Goal: Feedback & Contribution: Contribute content

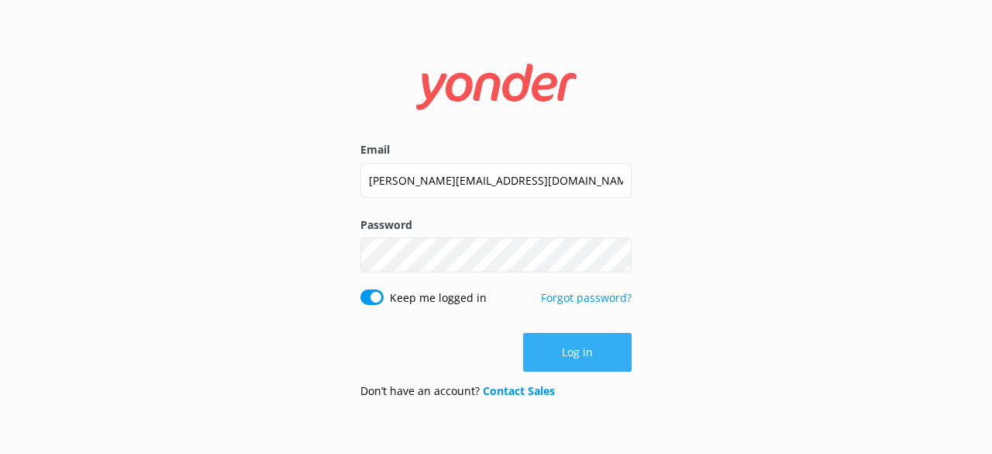
click at [563, 351] on button "Log in" at bounding box center [577, 352] width 109 height 39
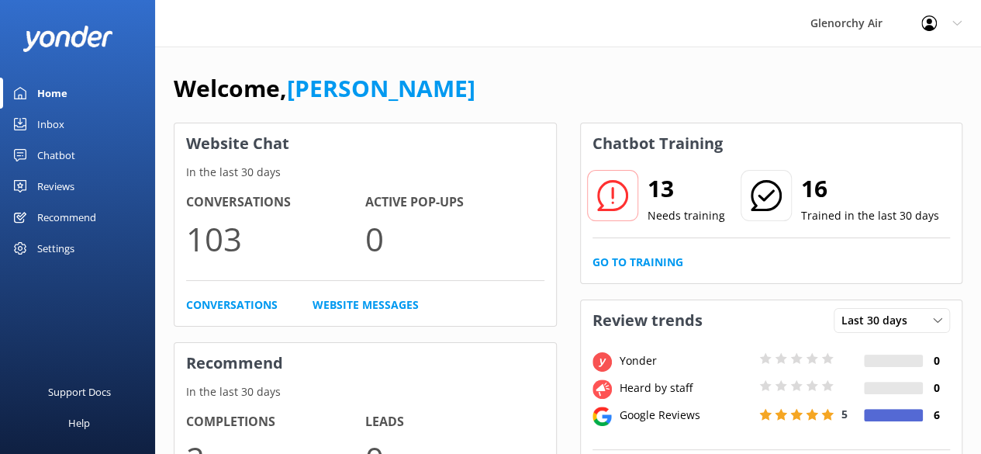
click at [57, 126] on div "Inbox" at bounding box center [50, 124] width 27 height 31
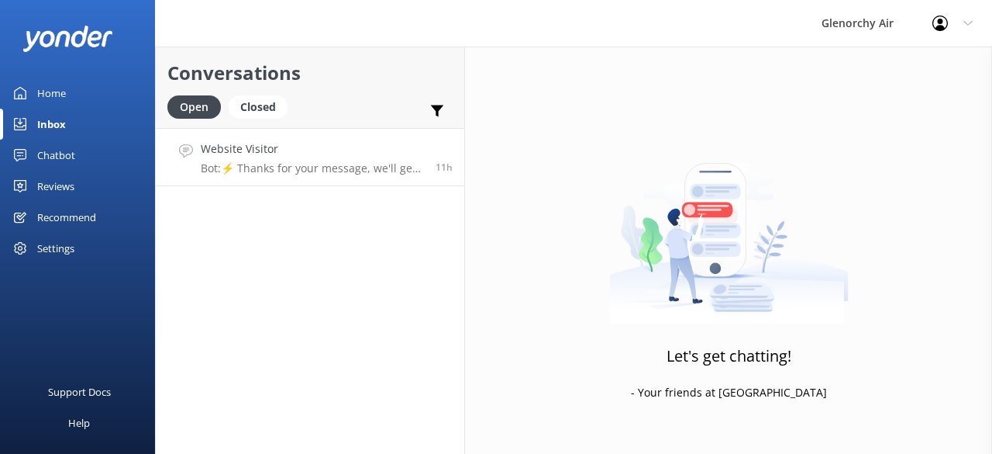
click at [278, 171] on p "Bot: ⚡ Thanks for your message, we'll get back to you as soon as we can. You're…" at bounding box center [312, 168] width 223 height 14
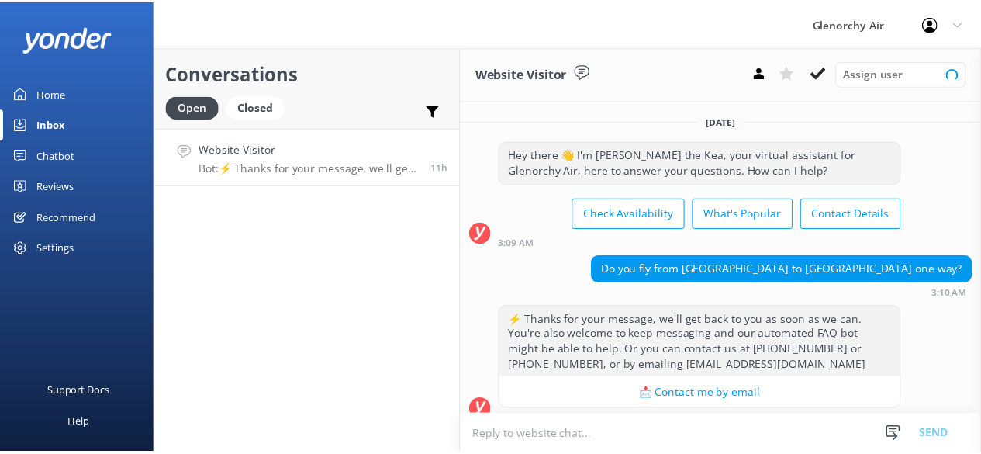
scroll to position [16, 0]
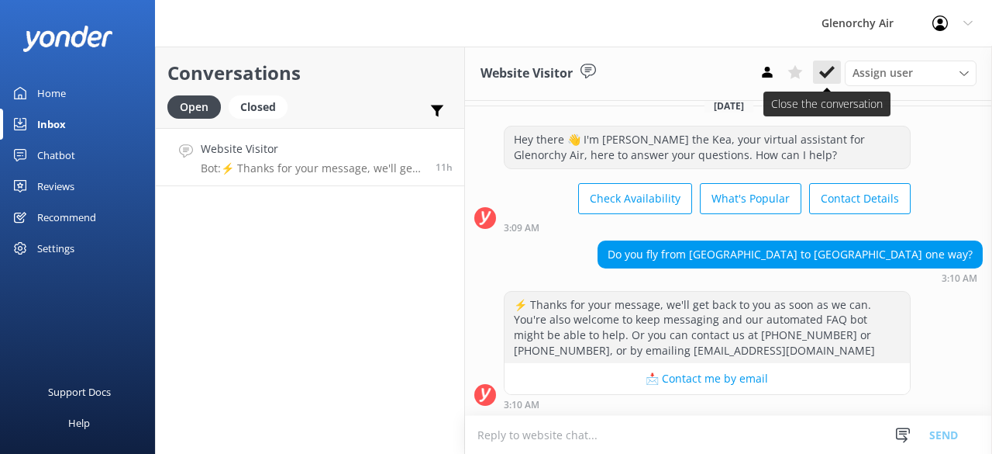
click at [825, 81] on button at bounding box center [827, 71] width 28 height 23
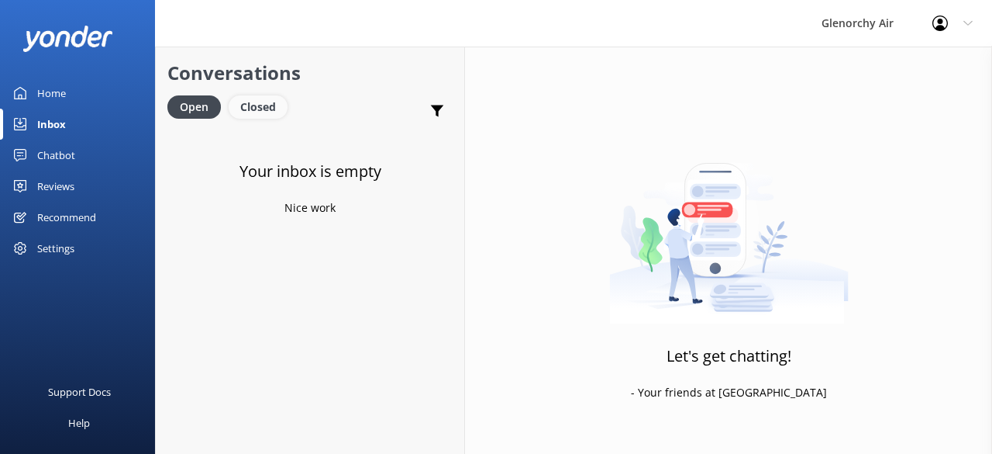
click at [264, 108] on div "Closed" at bounding box center [258, 106] width 59 height 23
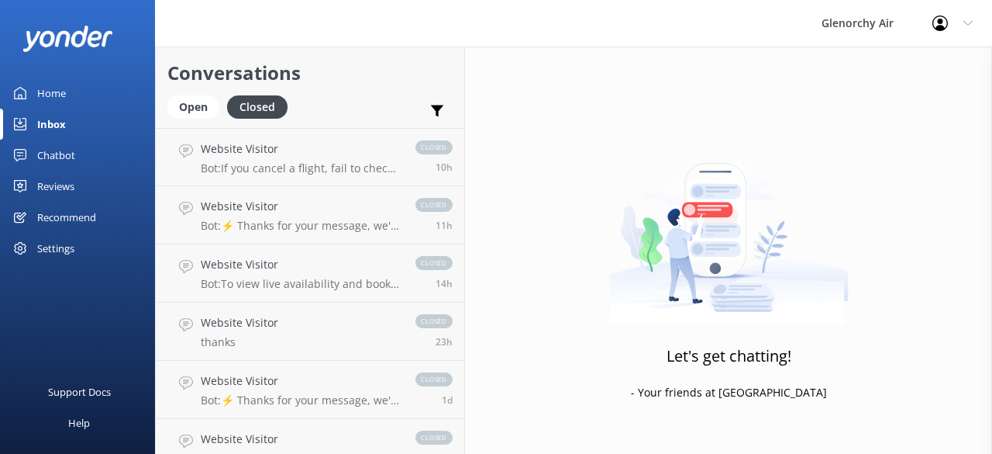
click at [70, 100] on link "Home" at bounding box center [77, 93] width 155 height 31
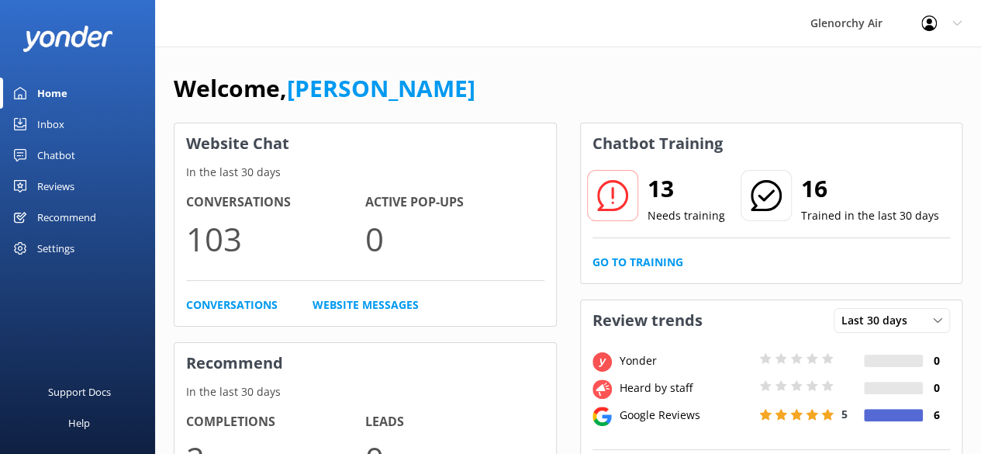
click at [646, 281] on div "Chatbot Training 13 Needs training 16 Trained in the last 30 days Go to Training" at bounding box center [771, 203] width 383 height 161
click at [644, 276] on div "13 Needs training 16 Trained in the last 30 days Go to Training" at bounding box center [771, 223] width 381 height 119
click at [648, 254] on link "Go to Training" at bounding box center [637, 262] width 91 height 17
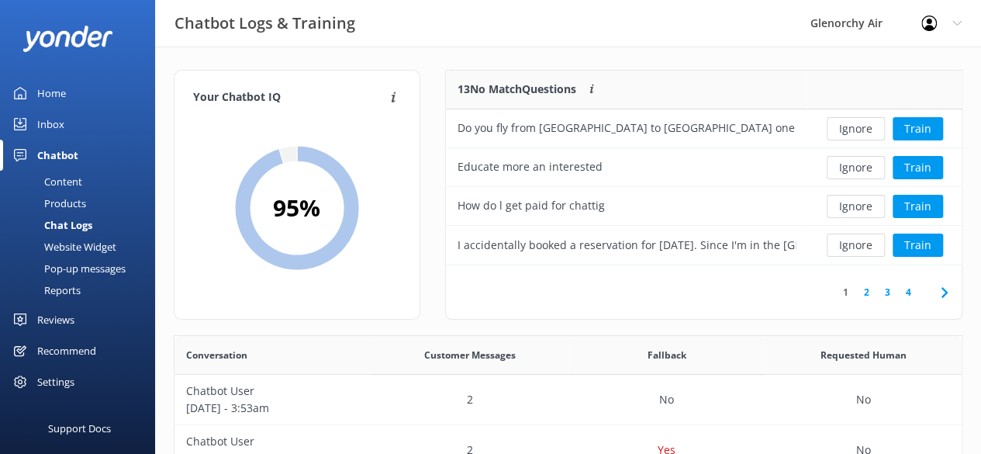
scroll to position [531, 775]
click at [912, 129] on button "Train" at bounding box center [917, 128] width 50 height 23
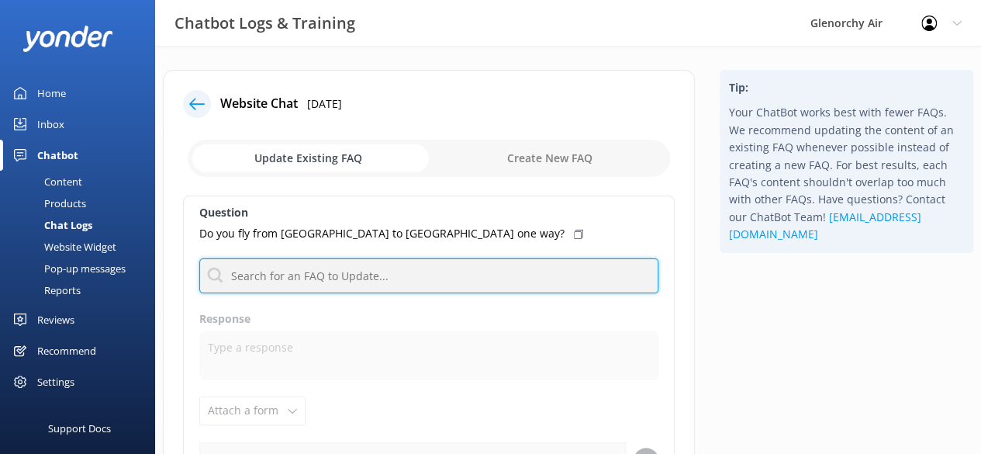
click at [267, 258] on input "text" at bounding box center [428, 275] width 459 height 35
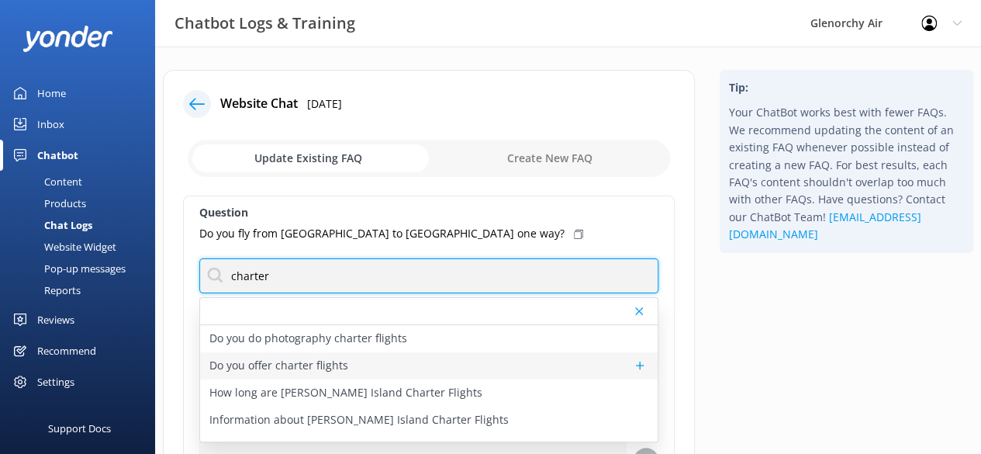
type input "charter"
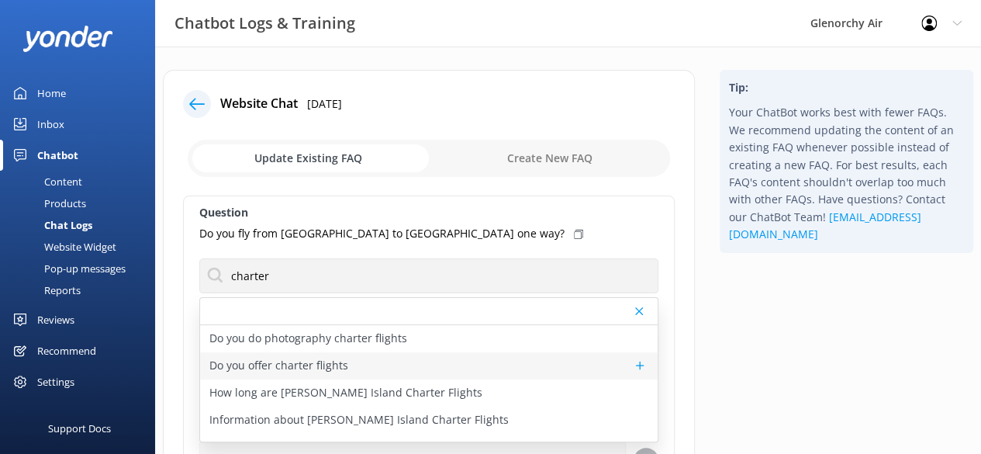
click at [335, 369] on p "Do you offer charter flights" at bounding box center [278, 365] width 139 height 17
type textarea "We offer a range of scenic charter flights from [GEOGRAPHIC_DATA] to destinatio…"
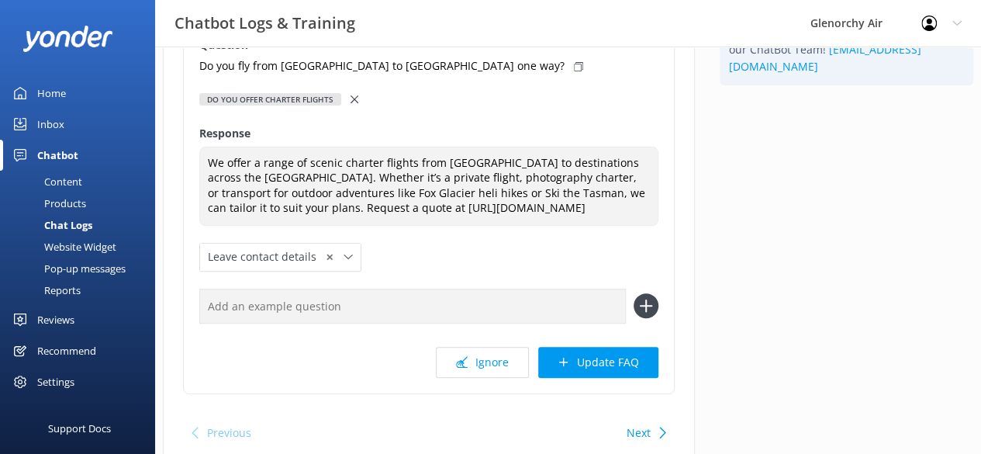
scroll to position [168, 0]
click at [577, 374] on button "Update FAQ" at bounding box center [598, 361] width 120 height 31
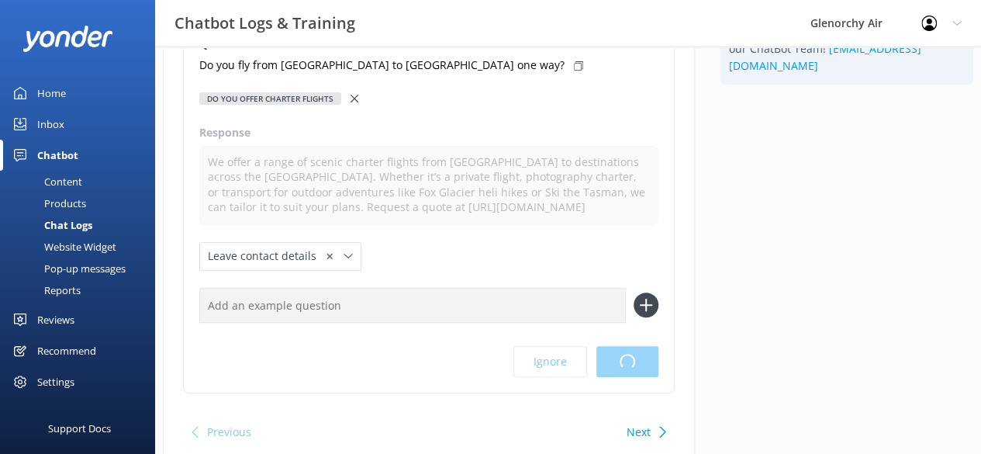
scroll to position [0, 0]
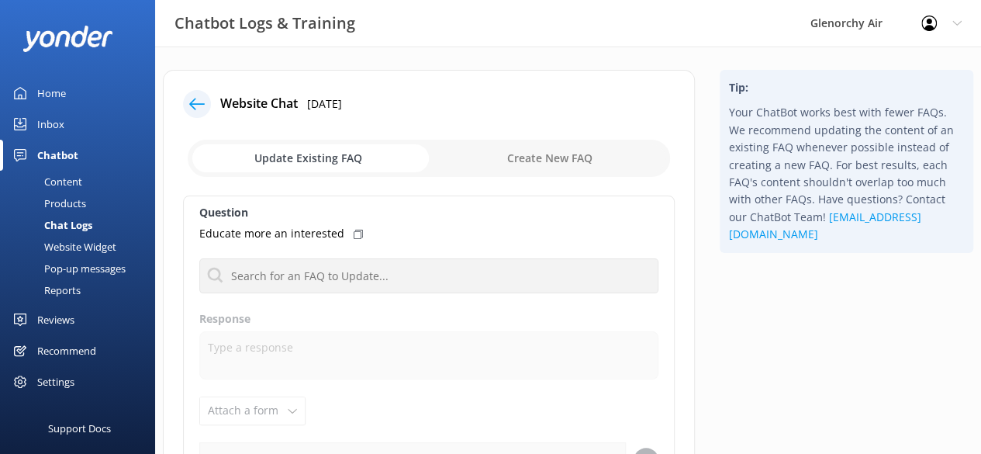
click at [207, 106] on div at bounding box center [197, 104] width 28 height 28
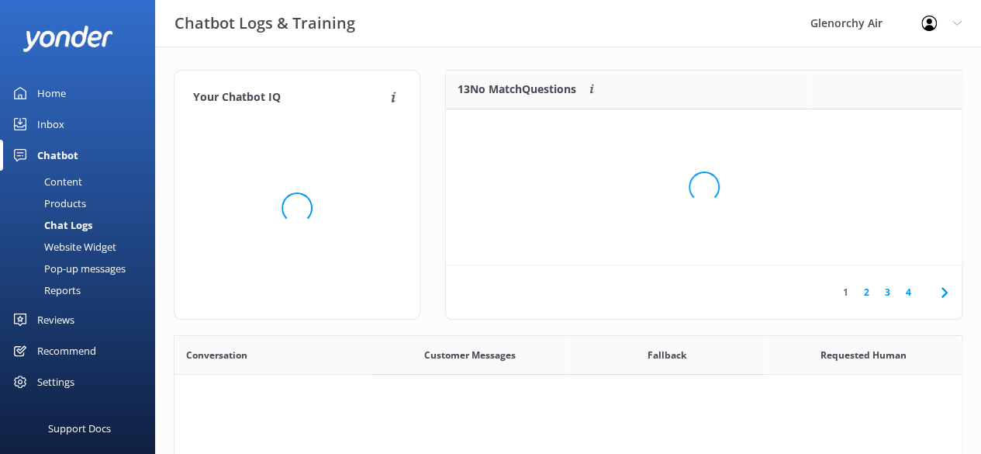
scroll to position [531, 775]
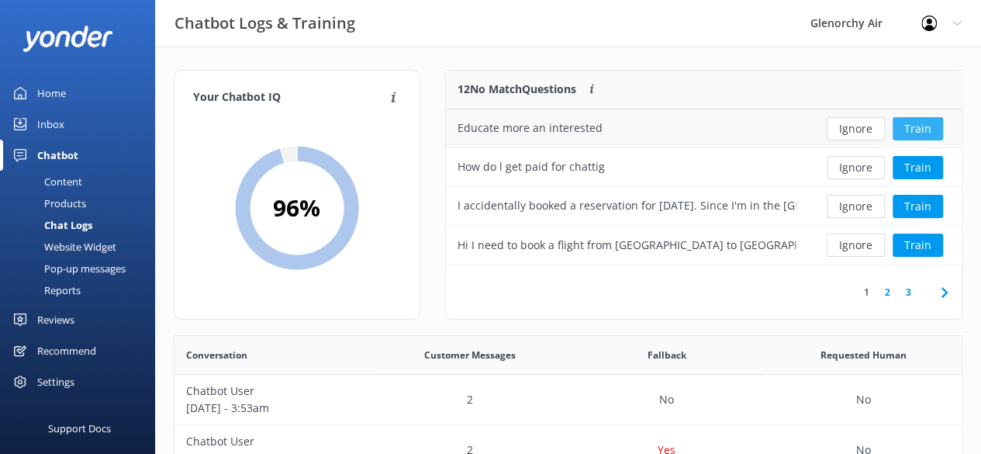
click at [907, 124] on button "Train" at bounding box center [917, 128] width 50 height 23
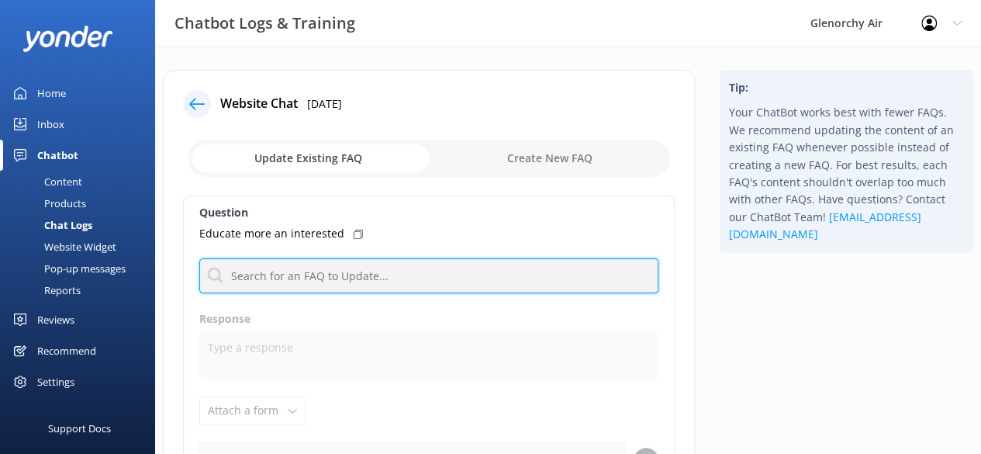
click at [306, 258] on input "text" at bounding box center [428, 275] width 459 height 35
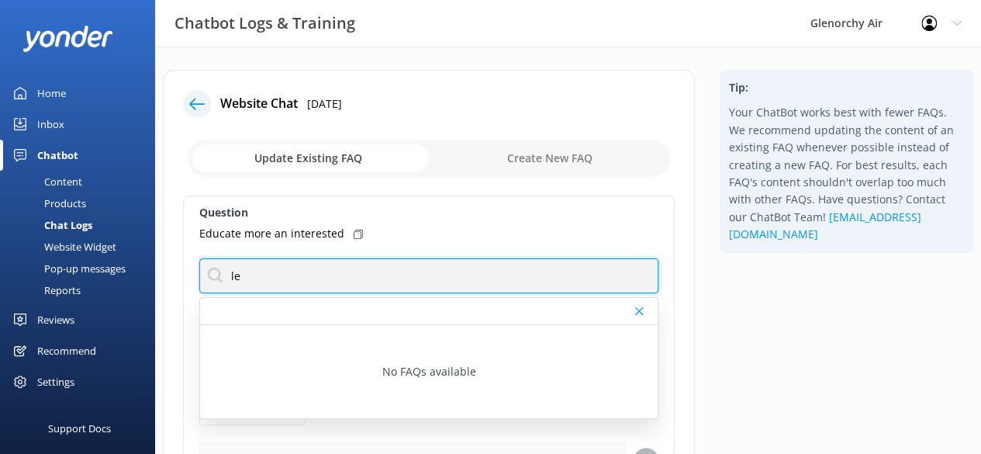
type input "l"
type input "j"
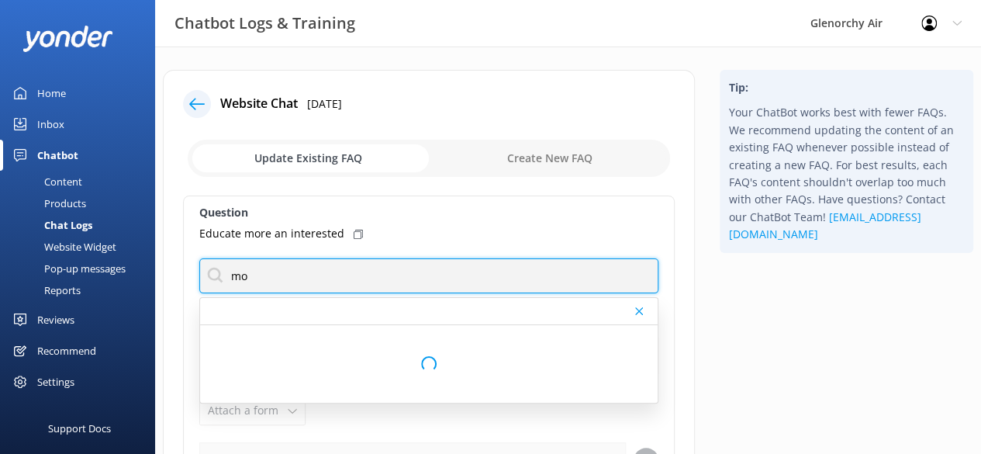
type input "m"
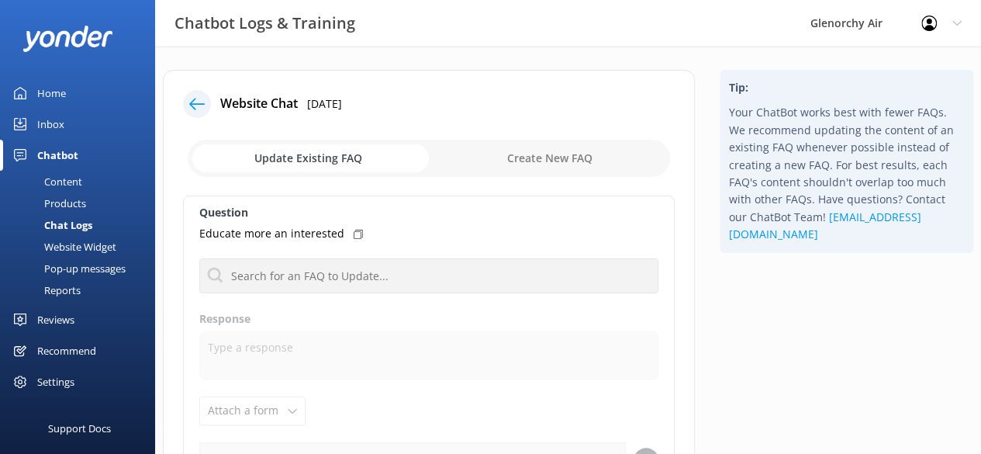
click at [195, 101] on icon at bounding box center [197, 104] width 16 height 16
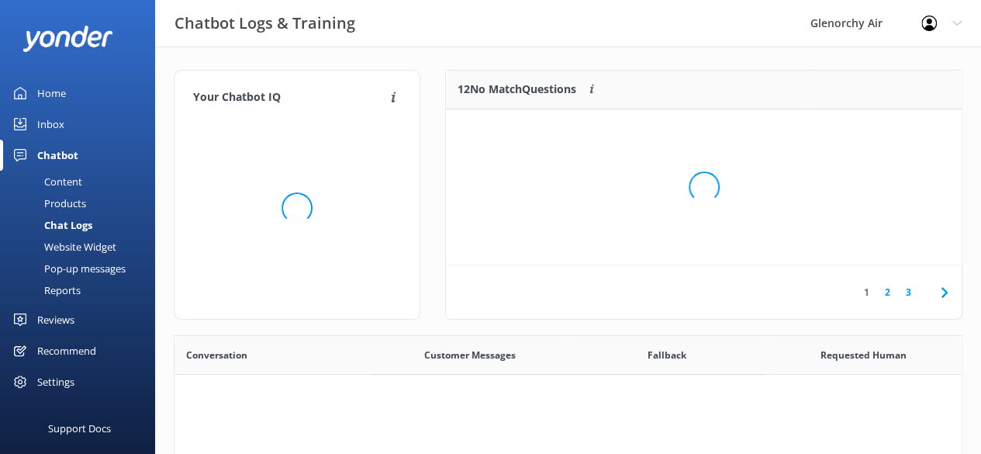
scroll to position [531, 775]
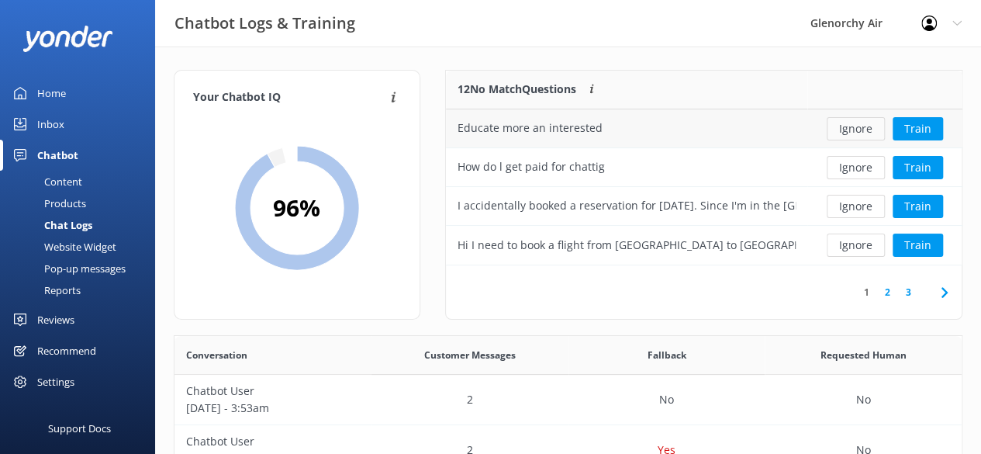
click at [858, 133] on button "Ignore" at bounding box center [856, 128] width 58 height 23
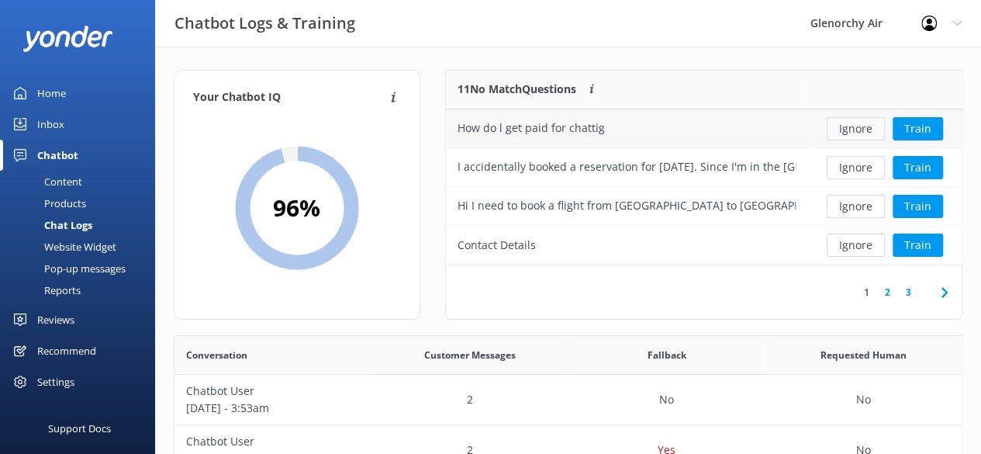
click at [854, 129] on button "Ignore" at bounding box center [856, 128] width 58 height 23
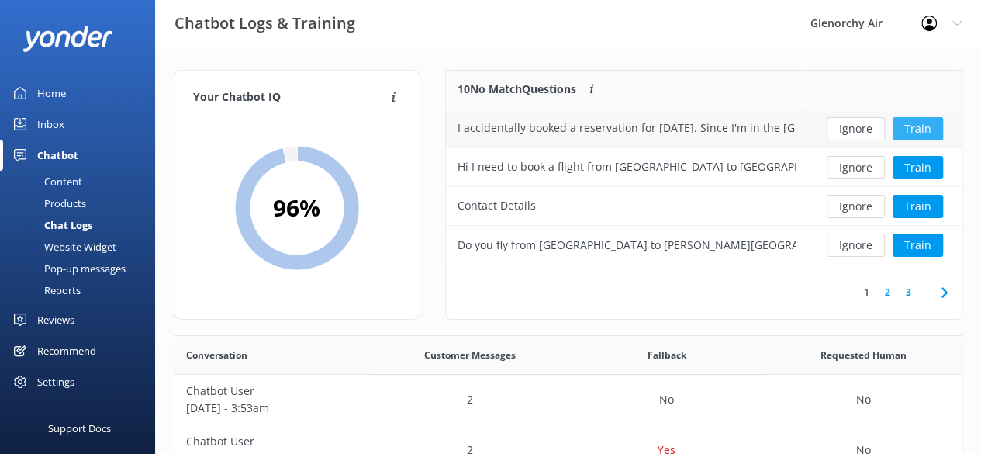
click at [910, 120] on button "Train" at bounding box center [917, 128] width 50 height 23
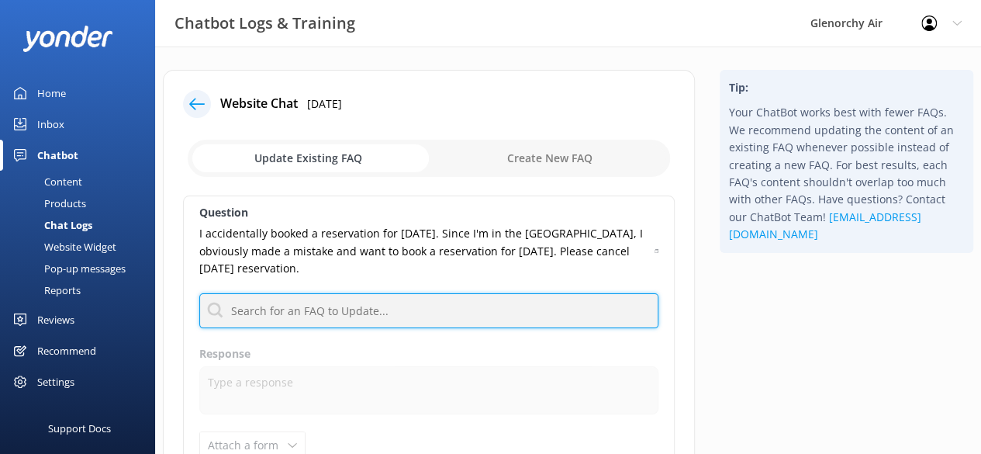
click at [307, 305] on input "text" at bounding box center [428, 310] width 459 height 35
type input "d"
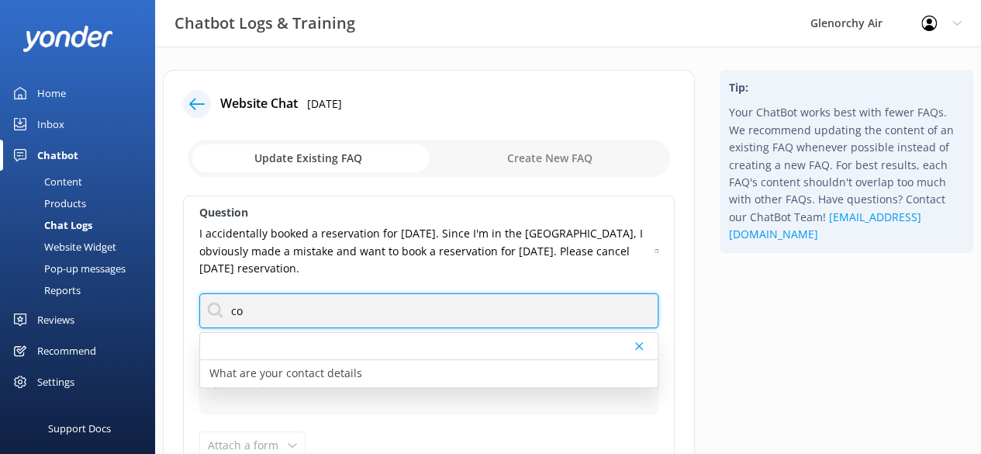
type input "c"
type input "e"
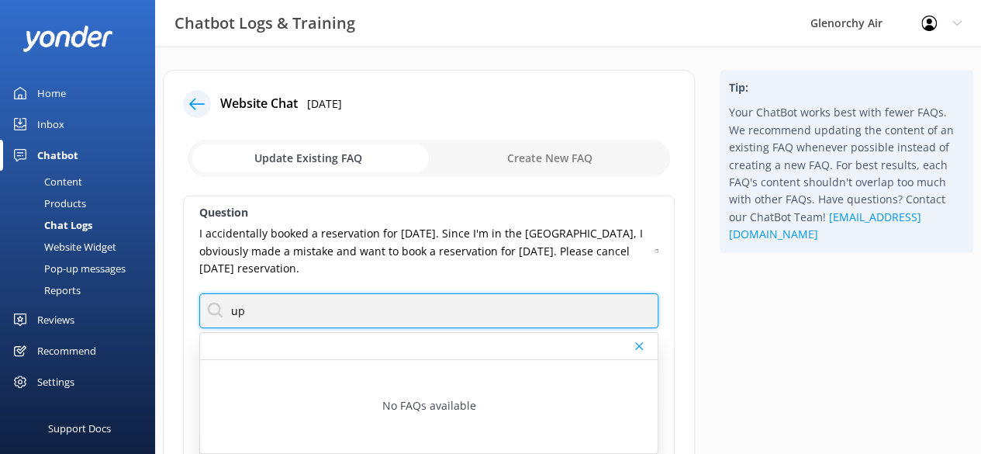
type input "u"
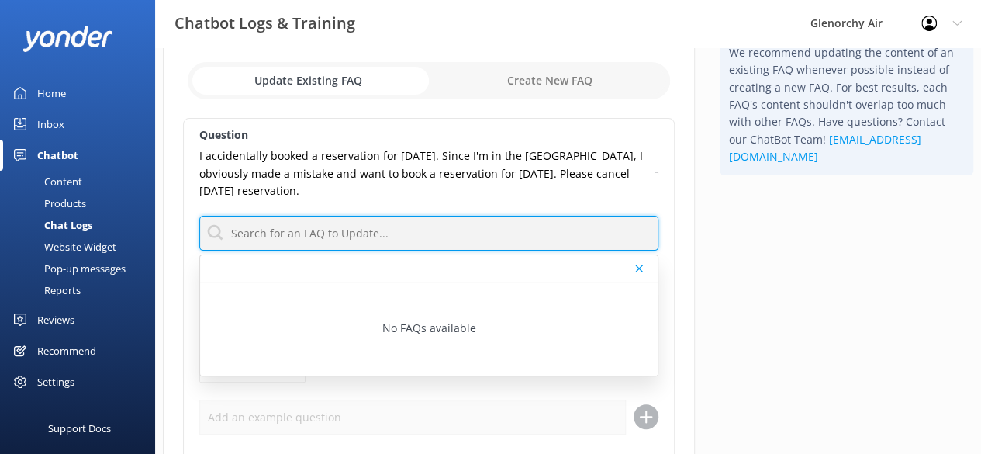
scroll to position [81, 0]
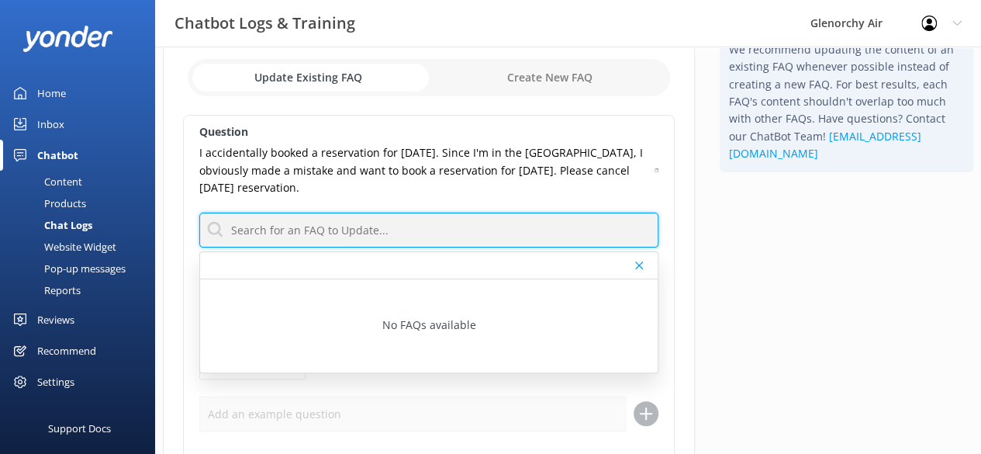
click at [355, 232] on input "text" at bounding box center [428, 229] width 459 height 35
click at [350, 233] on input "text" at bounding box center [428, 229] width 459 height 35
type input "a"
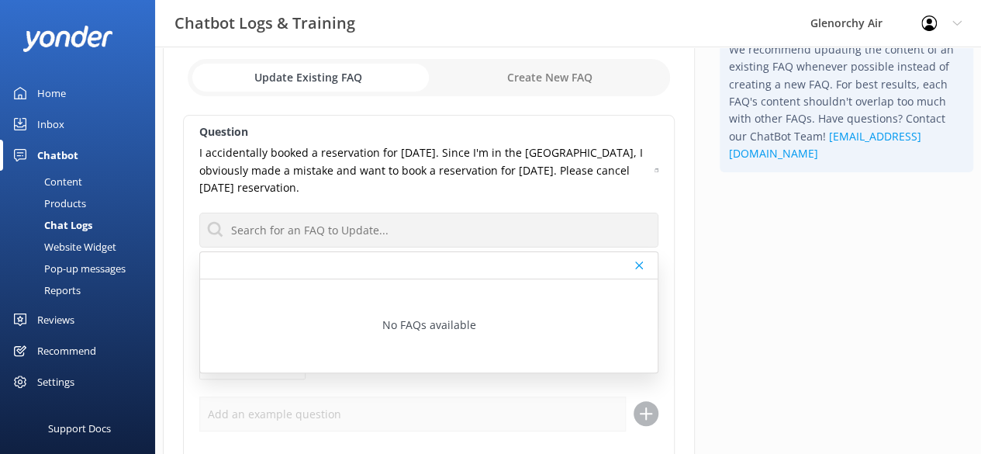
click at [575, 85] on input "checkbox" at bounding box center [429, 77] width 482 height 37
checkbox input "true"
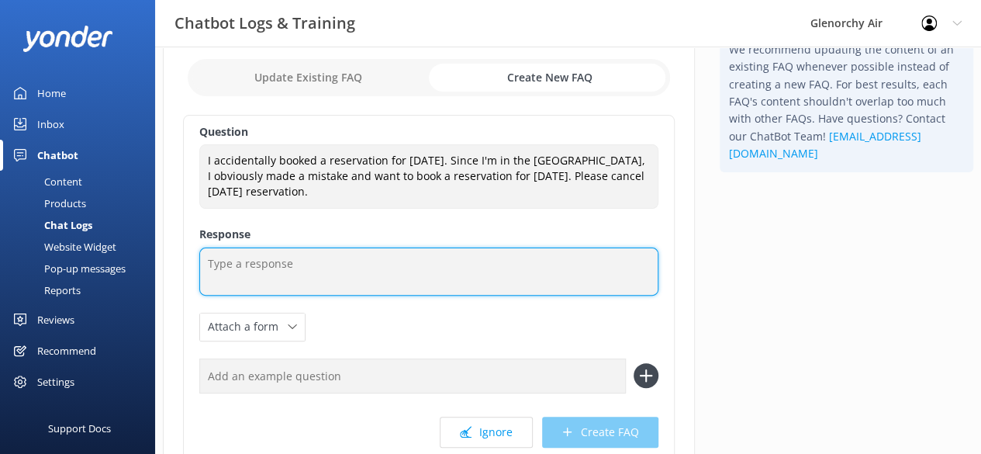
click at [276, 281] on textarea at bounding box center [428, 271] width 459 height 48
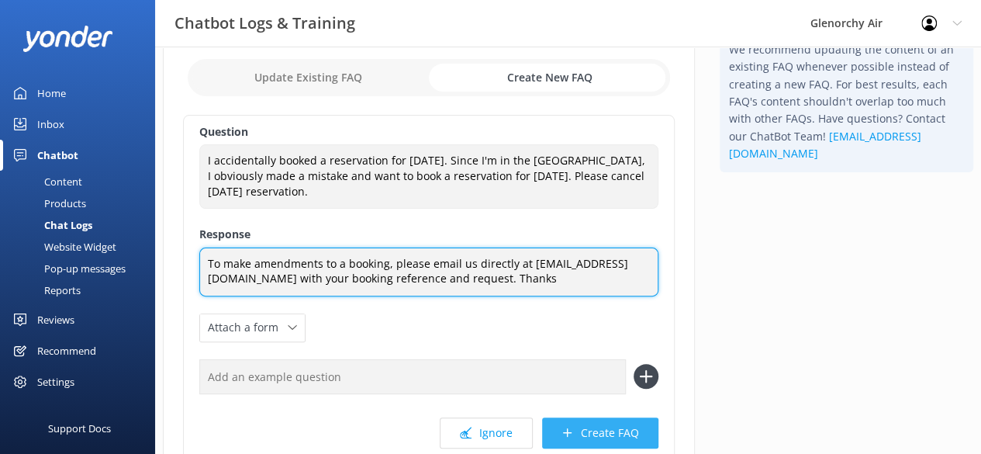
type textarea "To make amendments to a booking, please email us directly at [EMAIL_ADDRESS][DO…"
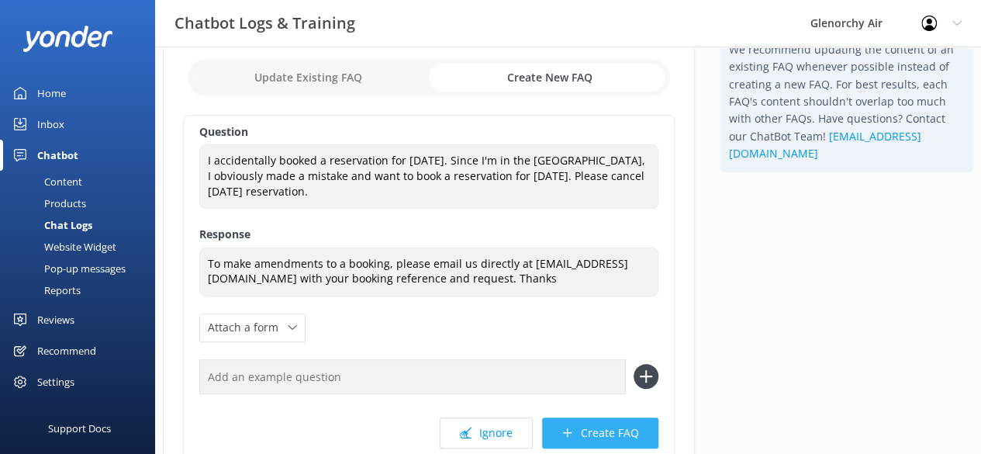
click at [573, 440] on button "Create FAQ" at bounding box center [600, 432] width 116 height 31
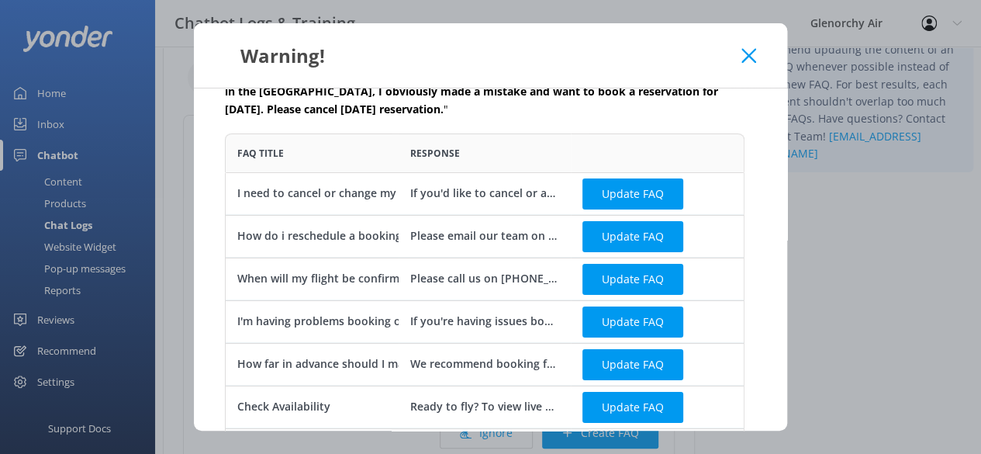
scroll to position [47, 0]
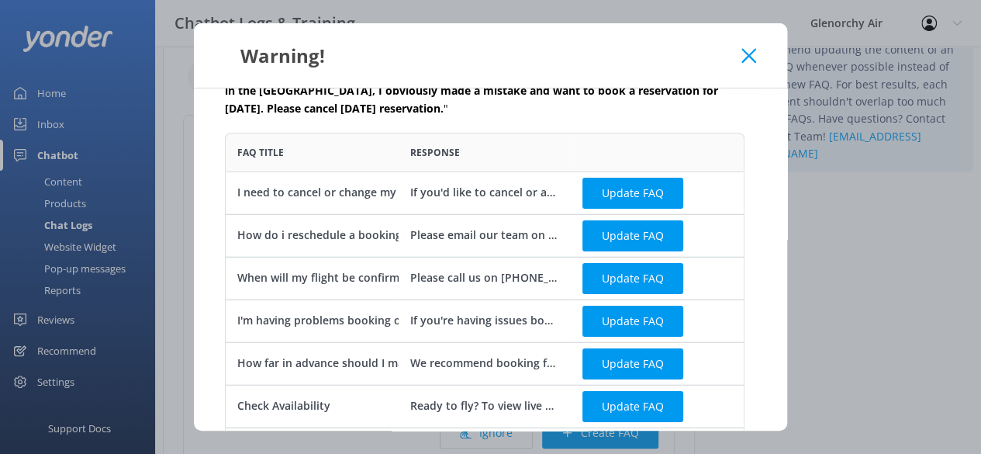
click at [751, 53] on use at bounding box center [748, 55] width 15 height 15
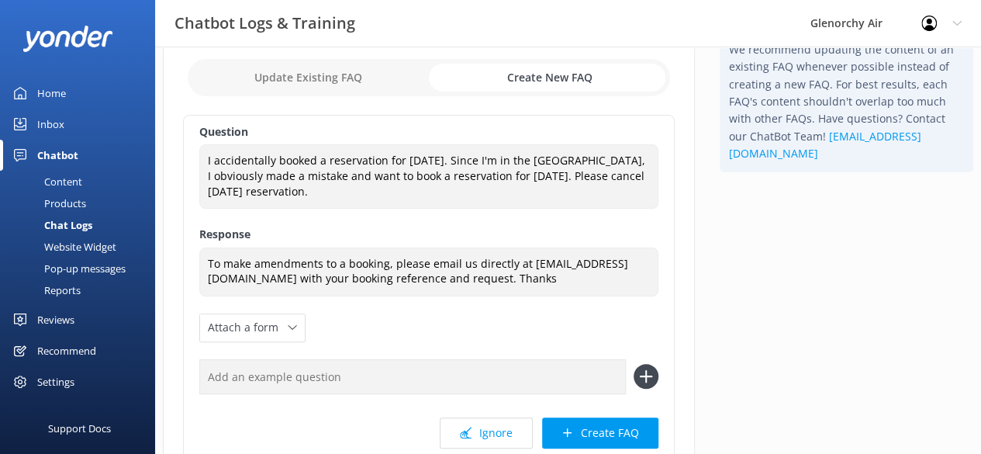
click at [343, 91] on input "checkbox" at bounding box center [429, 77] width 482 height 37
checkbox input "false"
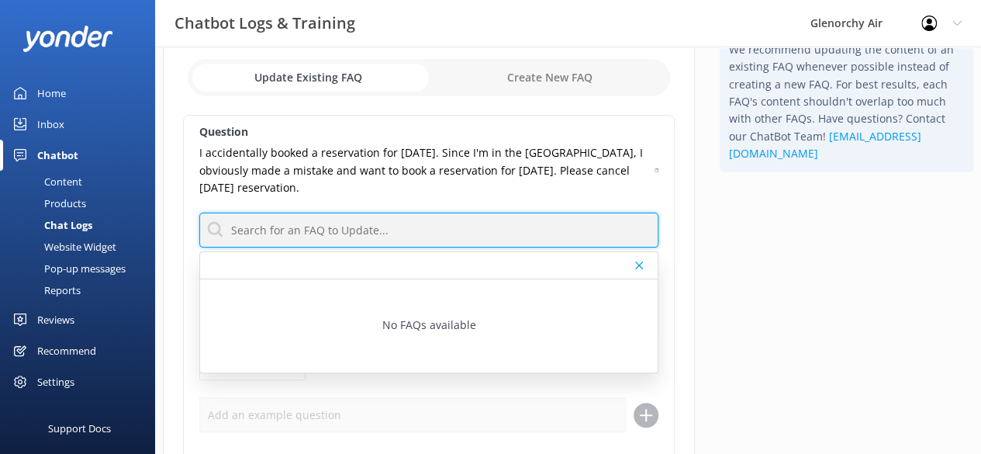
click at [309, 244] on input "text" at bounding box center [428, 229] width 459 height 35
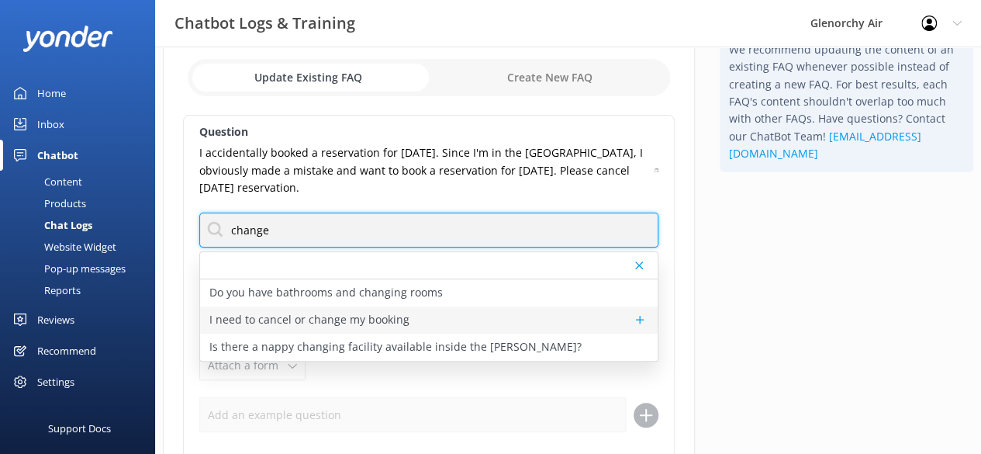
type input "change"
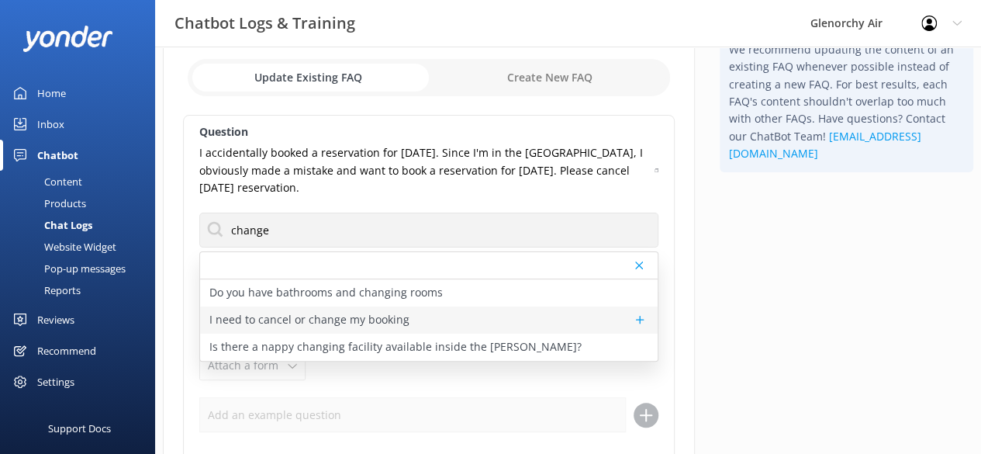
click at [310, 314] on p "I need to cancel or change my booking" at bounding box center [309, 319] width 200 height 17
type textarea "If you'd like to cancel or amend your reservation, please contact the Glenorchy…"
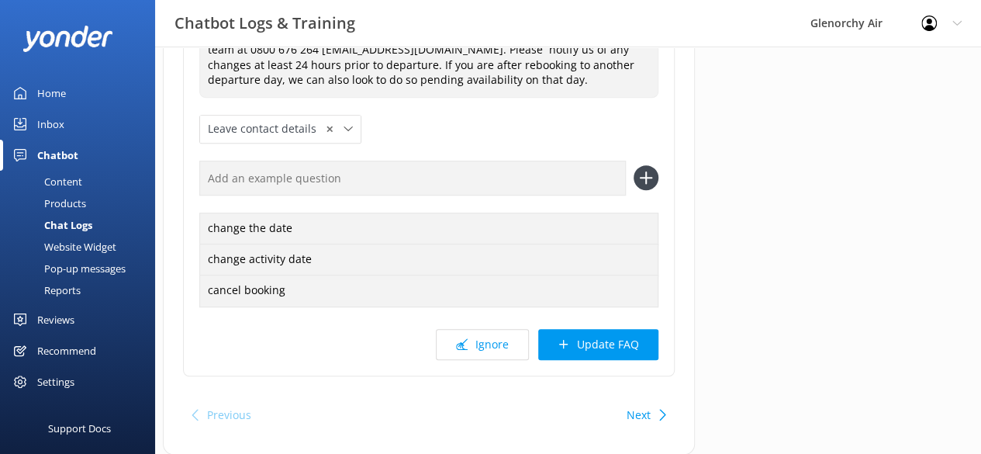
scroll to position [331, 0]
click at [597, 347] on button "Update FAQ" at bounding box center [598, 343] width 120 height 31
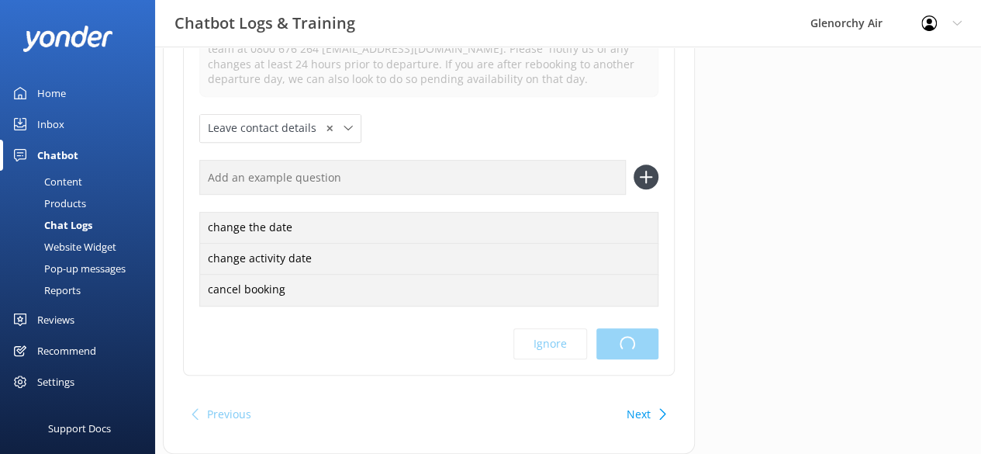
scroll to position [0, 0]
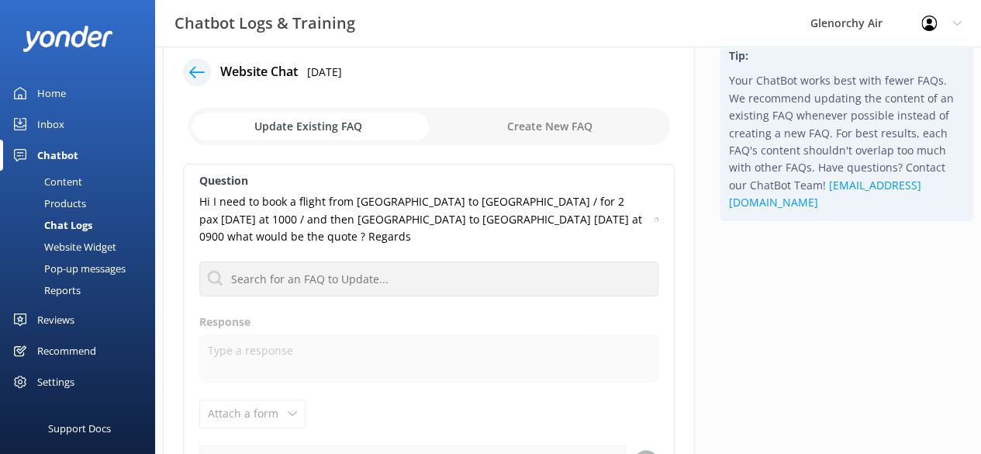
scroll to position [33, 0]
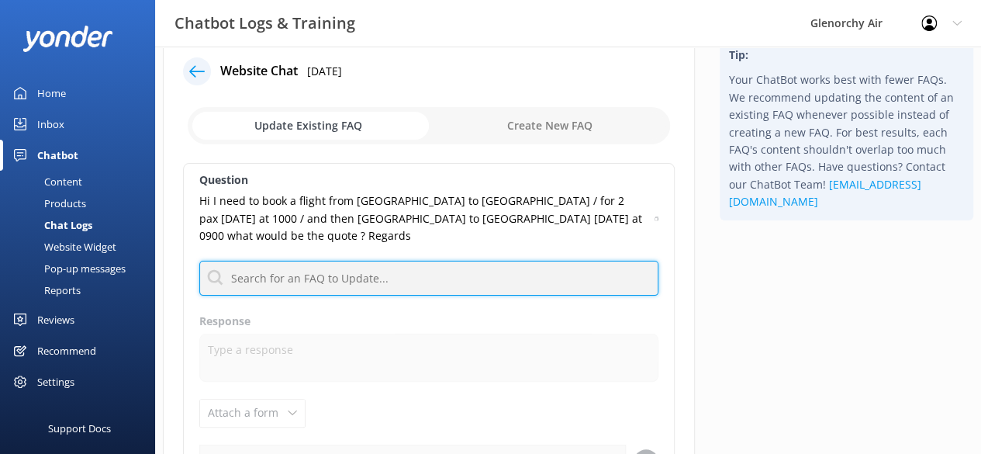
click at [315, 278] on input "text" at bounding box center [428, 278] width 459 height 35
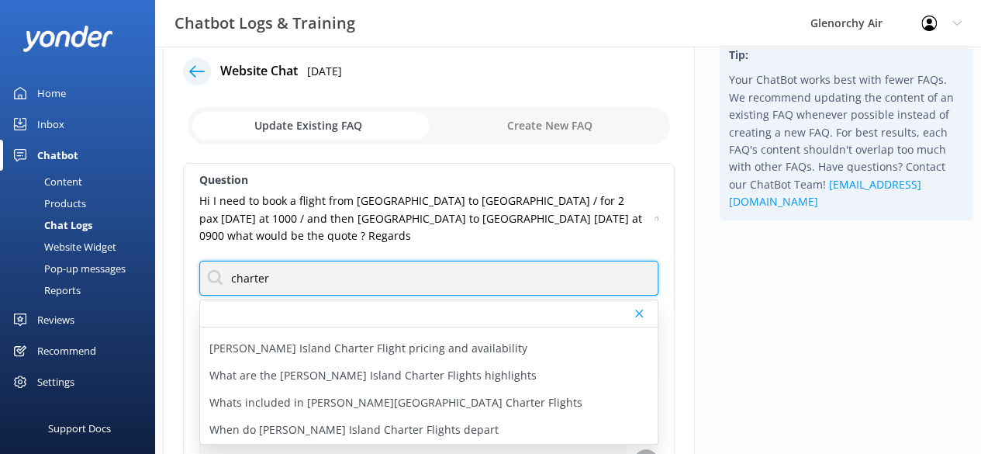
scroll to position [0, 0]
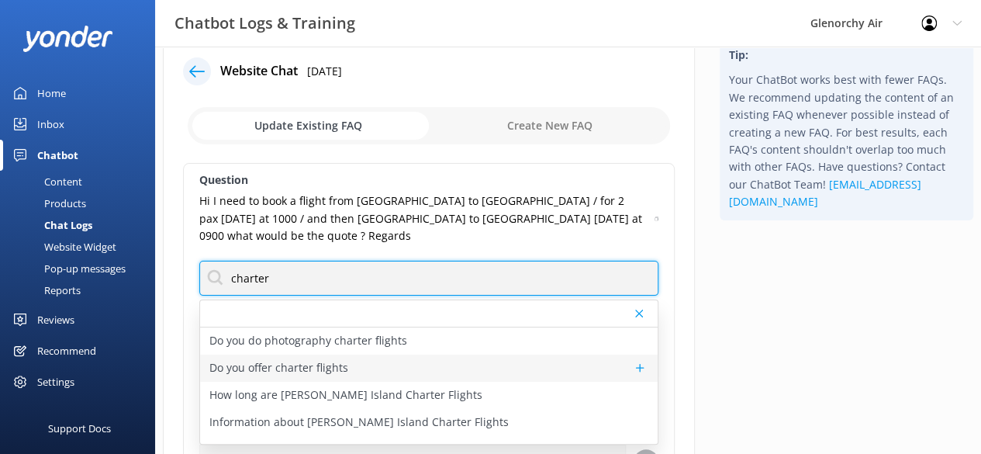
type input "charter"
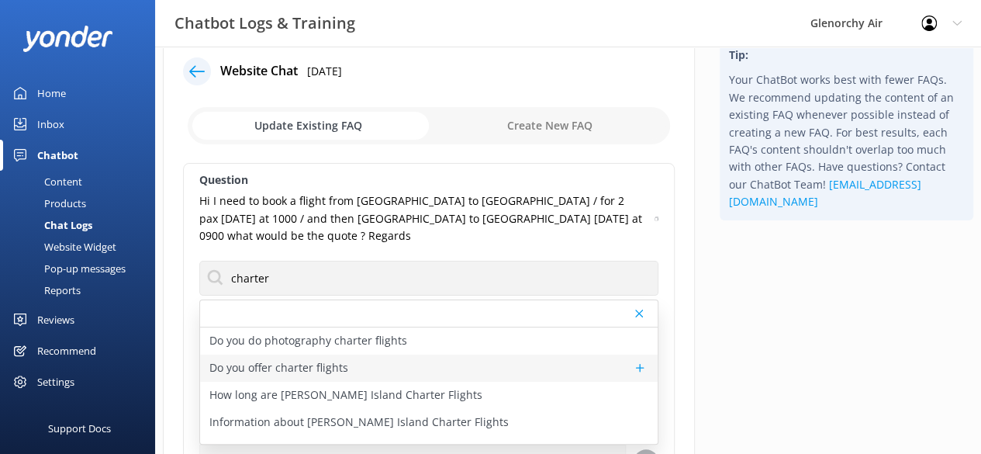
click at [324, 360] on p "Do you offer charter flights" at bounding box center [278, 367] width 139 height 17
type textarea "We offer a range of scenic charter flights from [GEOGRAPHIC_DATA] to destinatio…"
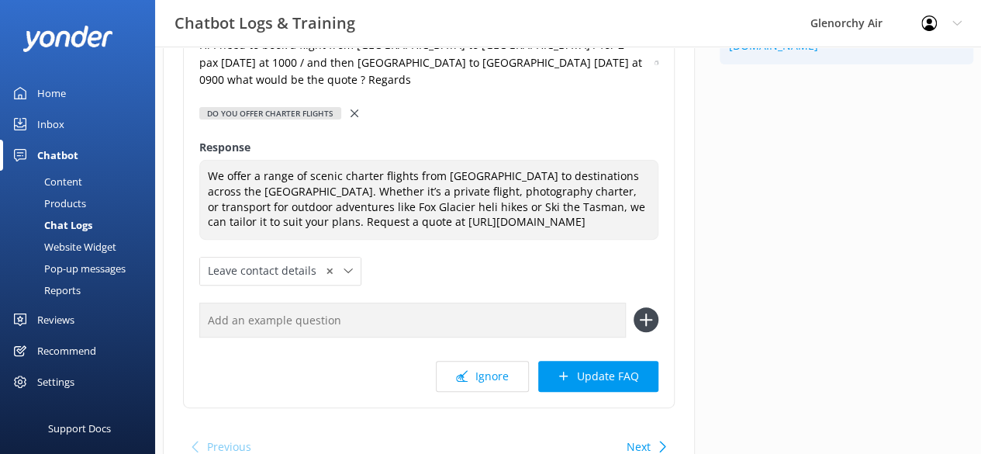
scroll to position [213, 0]
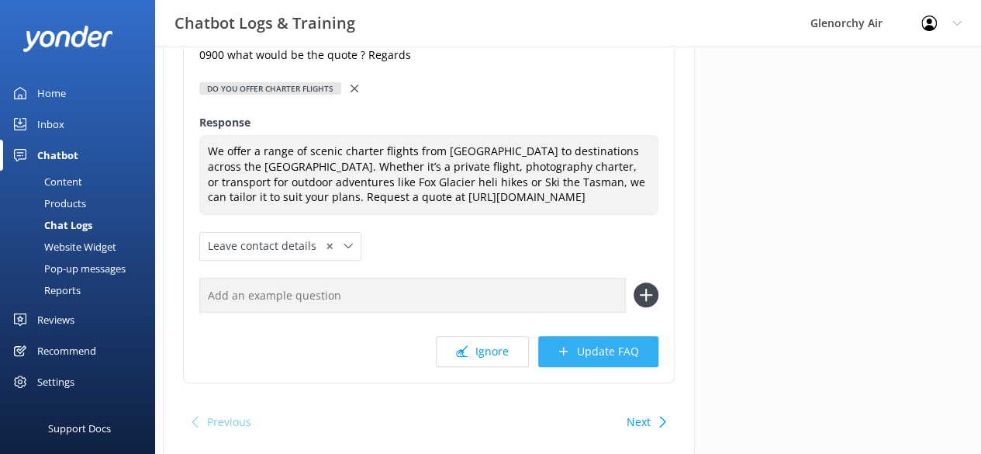
click at [588, 362] on button "Update FAQ" at bounding box center [598, 351] width 120 height 31
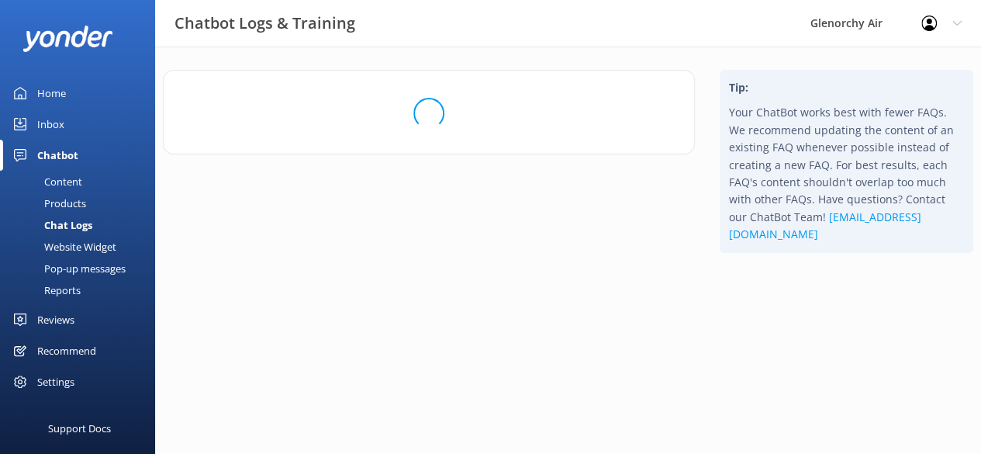
scroll to position [0, 0]
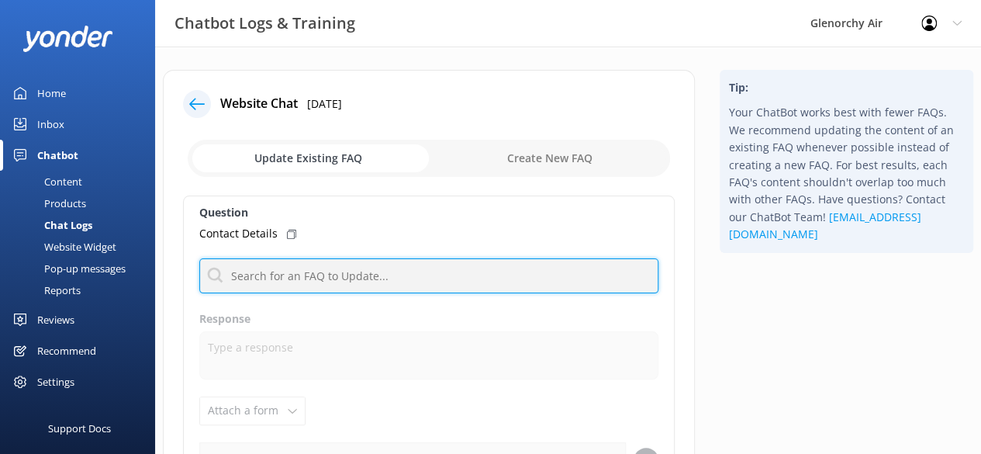
click at [323, 271] on input "text" at bounding box center [428, 275] width 459 height 35
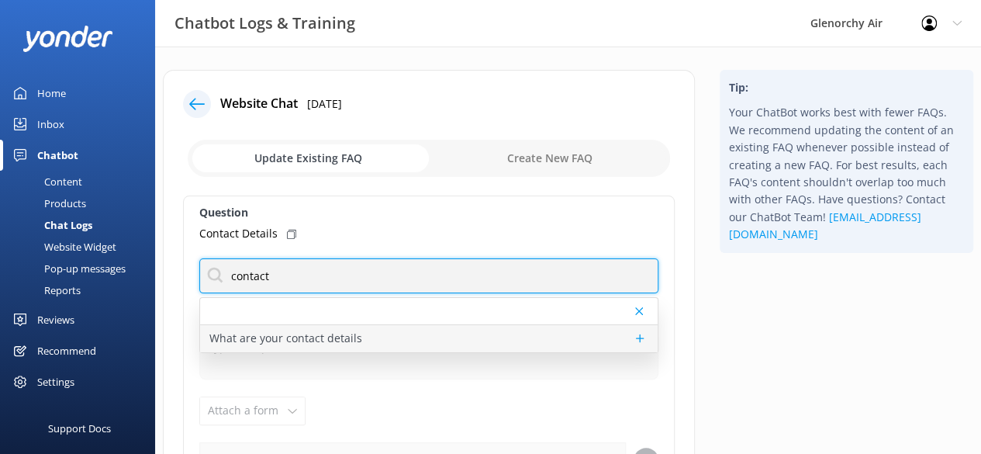
type input "contact"
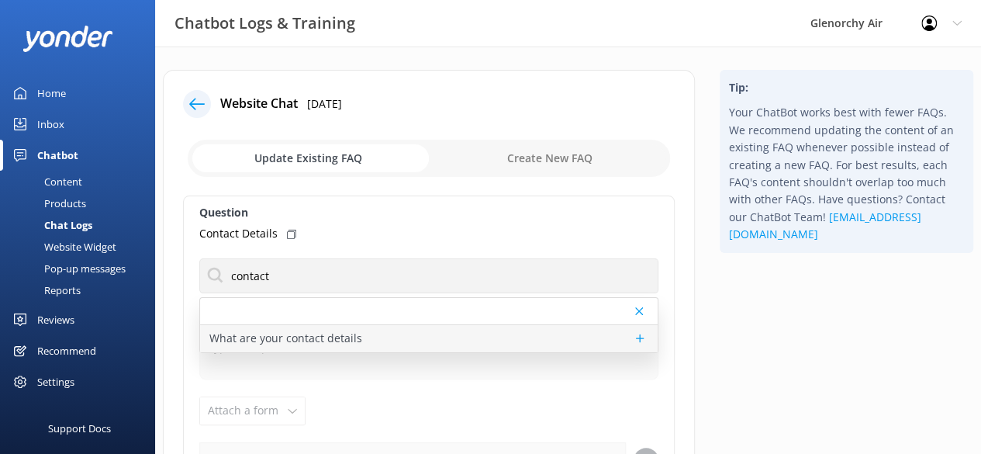
click at [299, 341] on p "What are your contact details" at bounding box center [285, 338] width 153 height 17
type textarea "You can contact the Glenorchy Air team at 0800 676 264 or [PHONE_NUMBER], or by…"
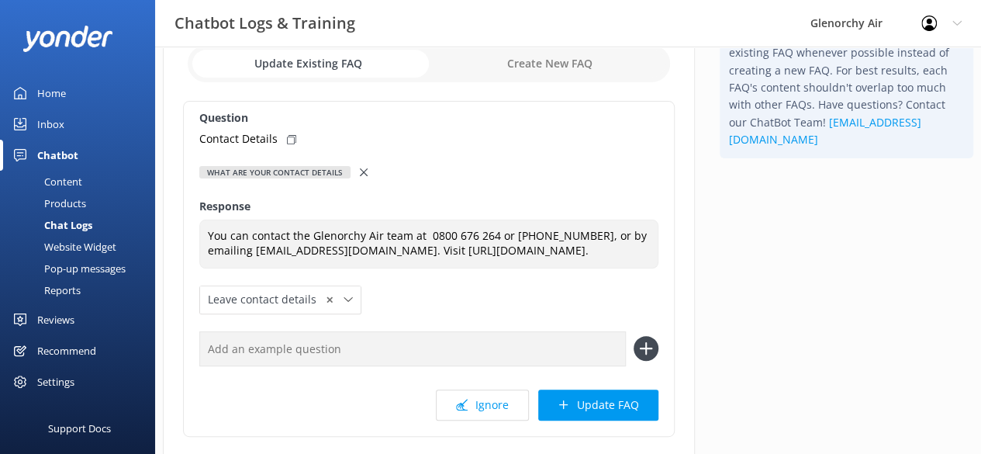
scroll to position [104, 0]
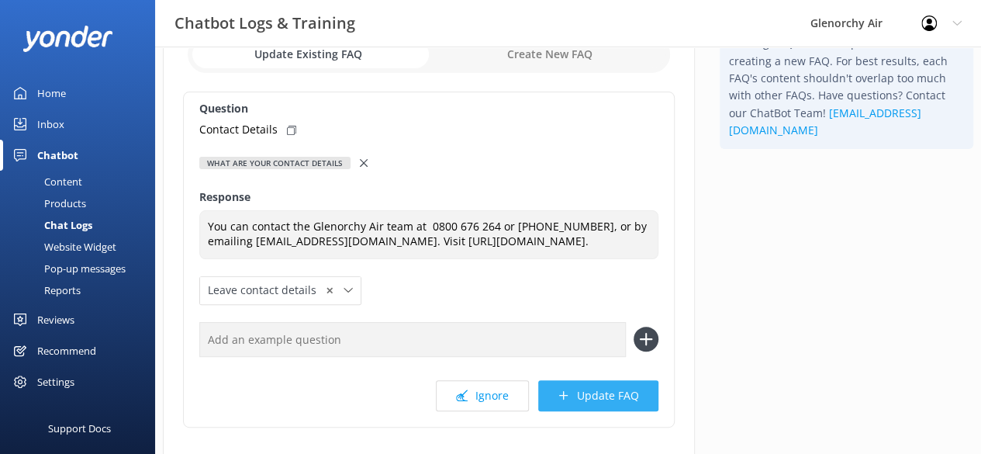
click at [620, 384] on button "Update FAQ" at bounding box center [598, 395] width 120 height 31
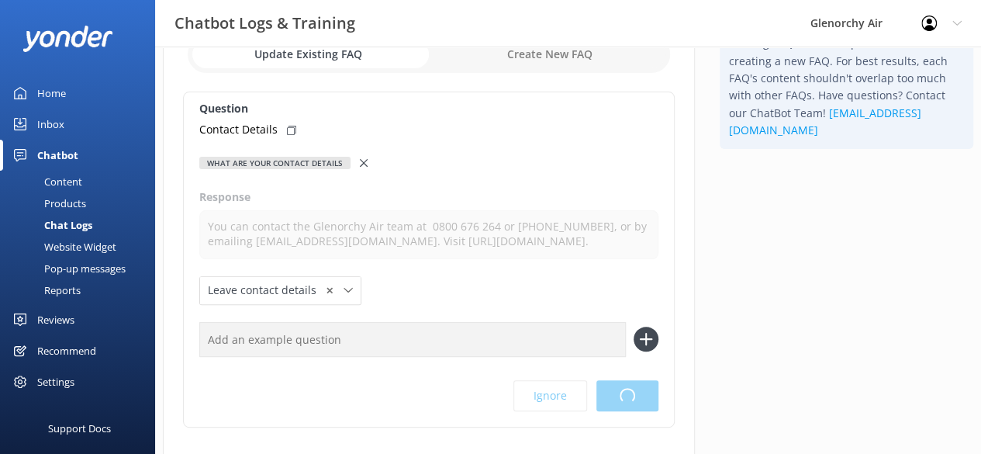
scroll to position [0, 0]
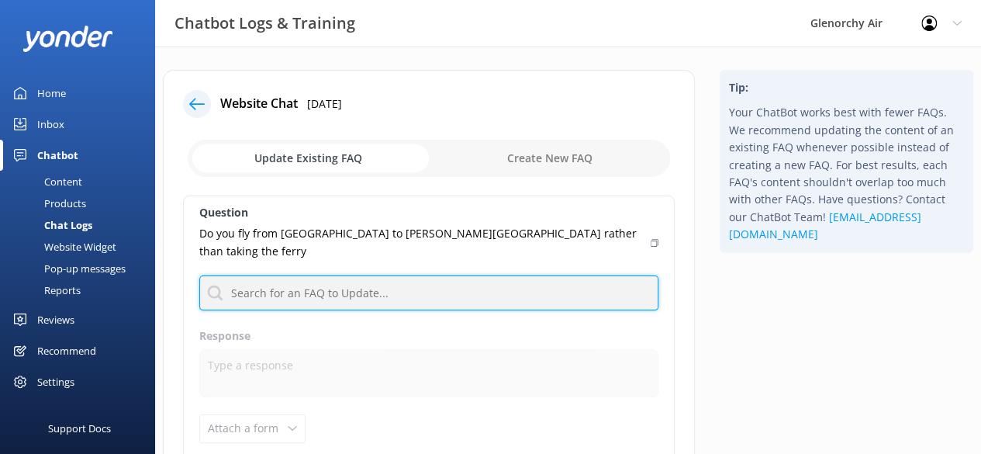
click at [389, 275] on input "text" at bounding box center [428, 292] width 459 height 35
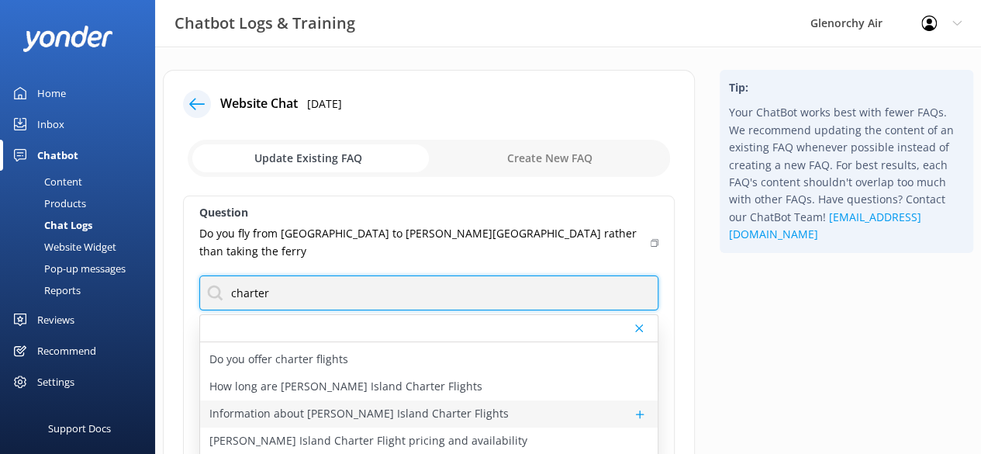
scroll to position [24, 0]
type input "charter"
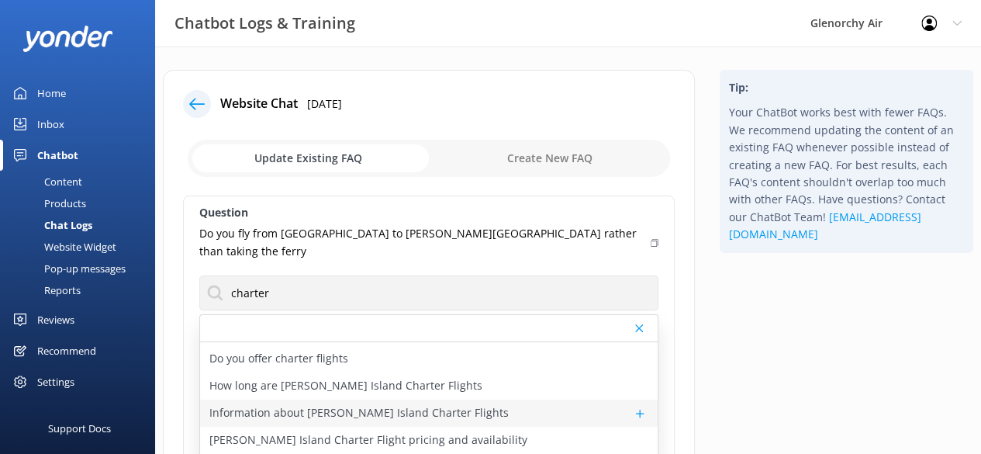
click at [358, 404] on p "Information about [PERSON_NAME] Island Charter Flights" at bounding box center [358, 412] width 299 height 17
type textarea "[PERSON_NAME] Island Charter Flights are perfect if you’d like to visit during …"
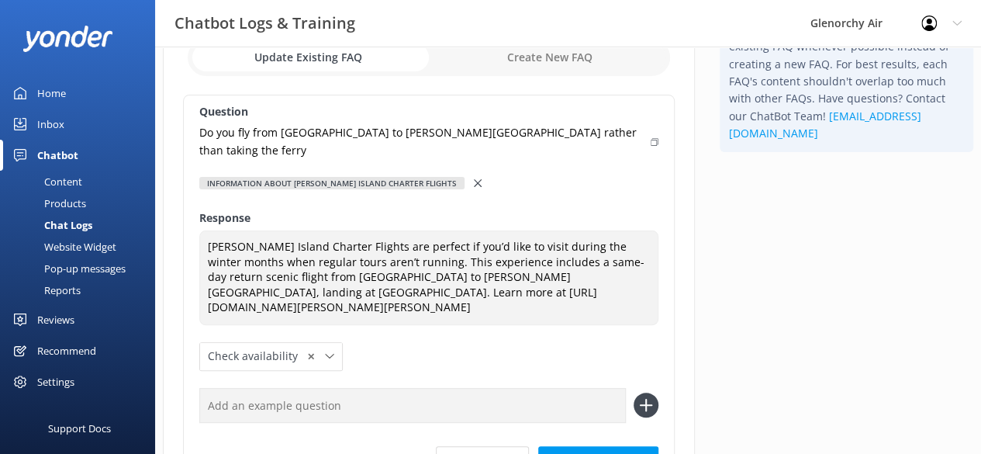
scroll to position [154, 0]
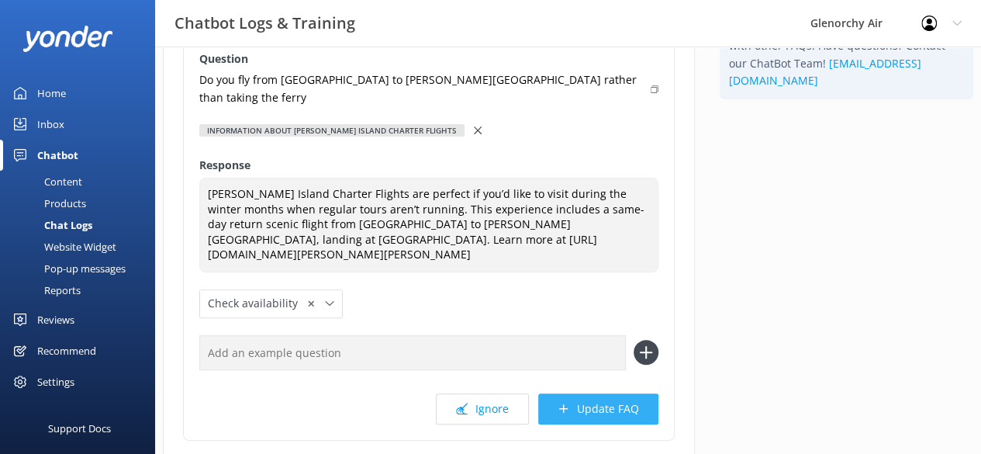
click at [589, 393] on button "Update FAQ" at bounding box center [598, 408] width 120 height 31
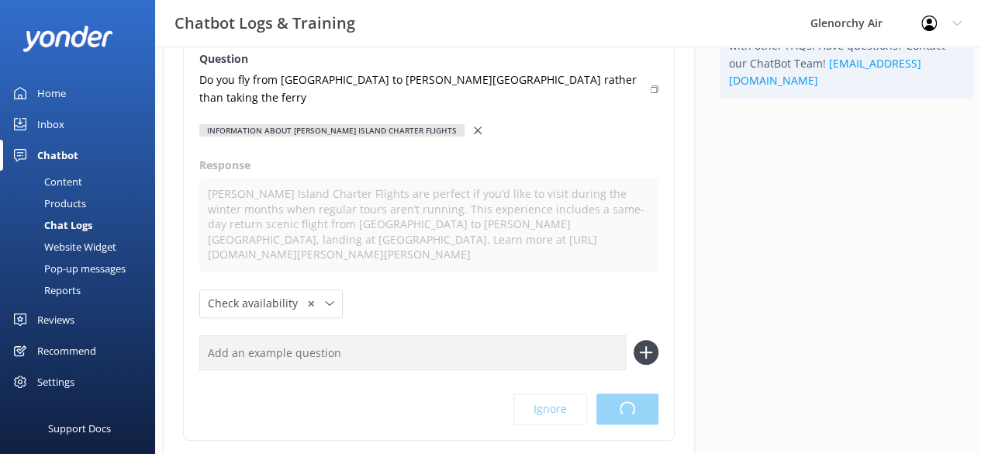
scroll to position [0, 0]
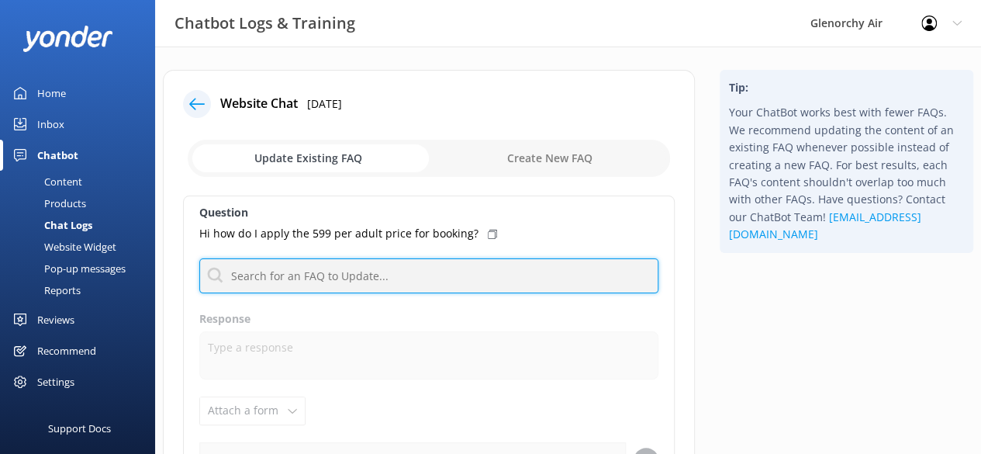
click at [346, 268] on input "text" at bounding box center [428, 275] width 459 height 35
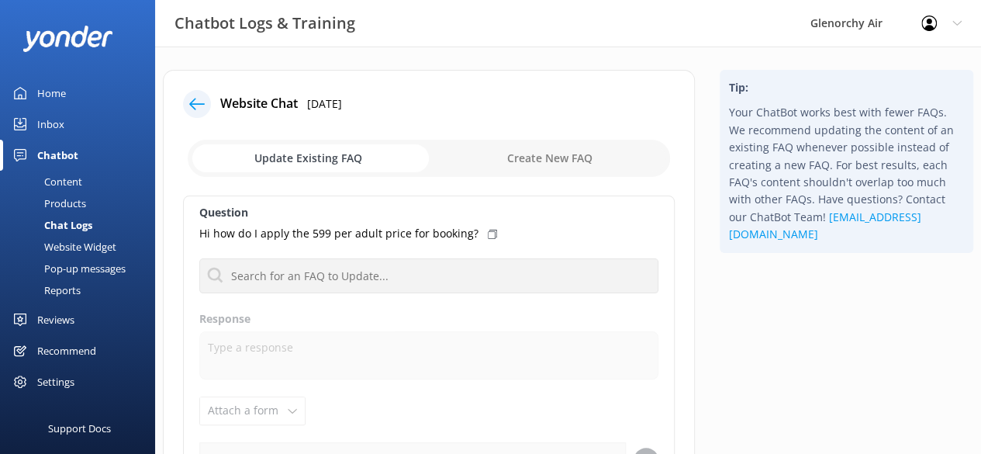
click at [189, 98] on icon at bounding box center [197, 104] width 16 height 16
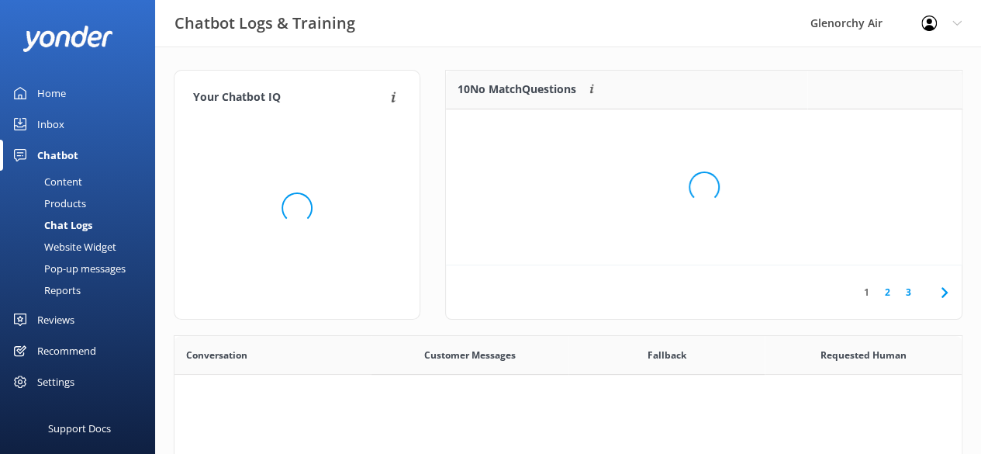
scroll to position [531, 775]
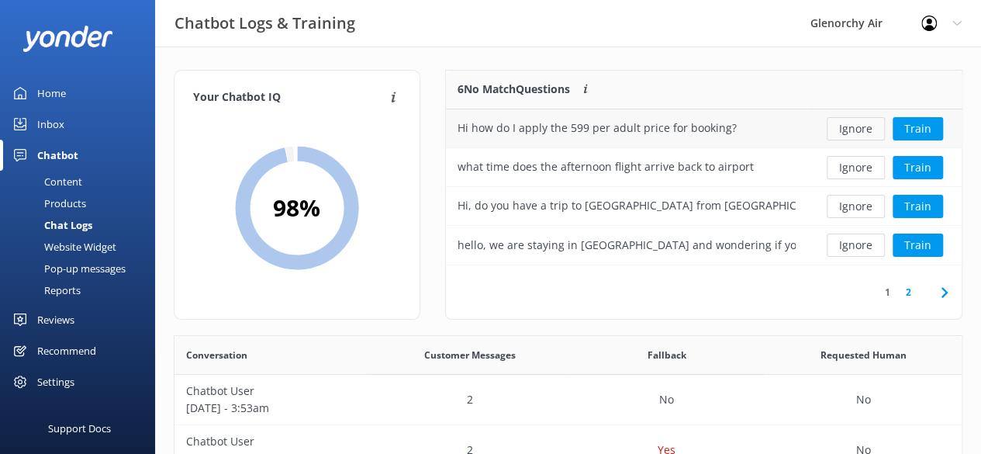
click at [870, 123] on button "Ignore" at bounding box center [856, 128] width 58 height 23
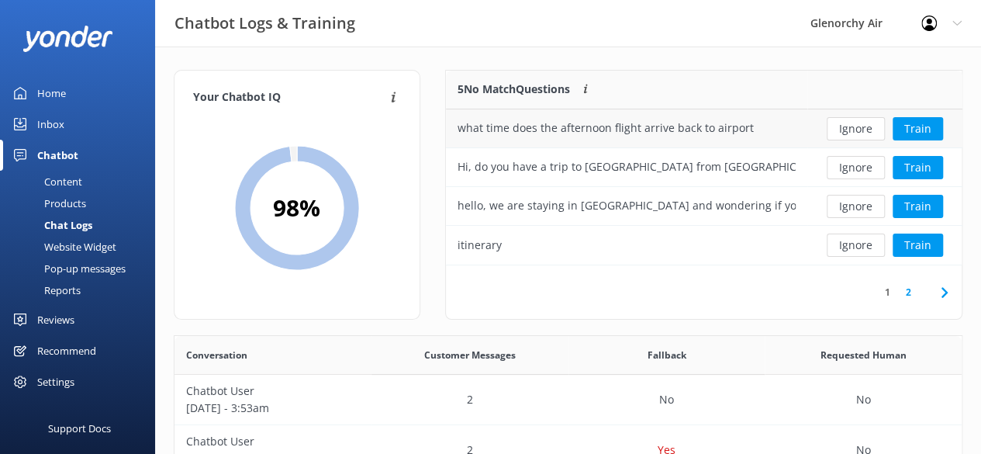
click at [681, 133] on div "what time does the afternoon flight arrive back to airport" at bounding box center [605, 127] width 296 height 17
click at [912, 134] on button "Train" at bounding box center [917, 128] width 50 height 23
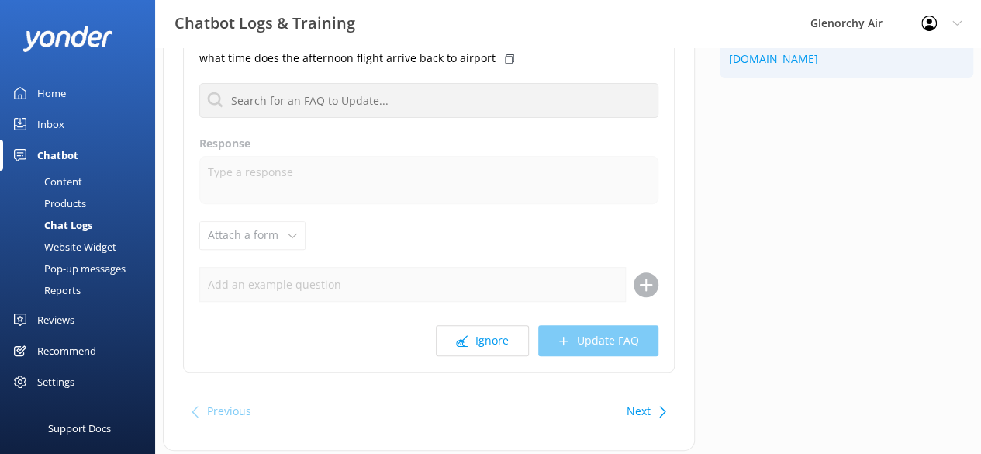
scroll to position [63, 0]
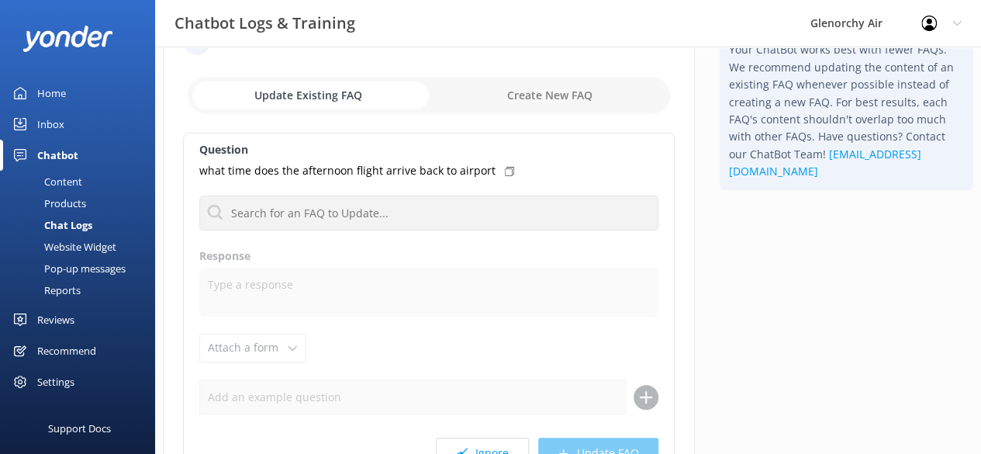
click at [496, 179] on div "Question what time does the afternoon flight arrive back to airport No FAQs ava…" at bounding box center [429, 309] width 492 height 352
click at [505, 172] on icon at bounding box center [509, 171] width 9 height 9
click at [505, 167] on icon at bounding box center [509, 171] width 9 height 9
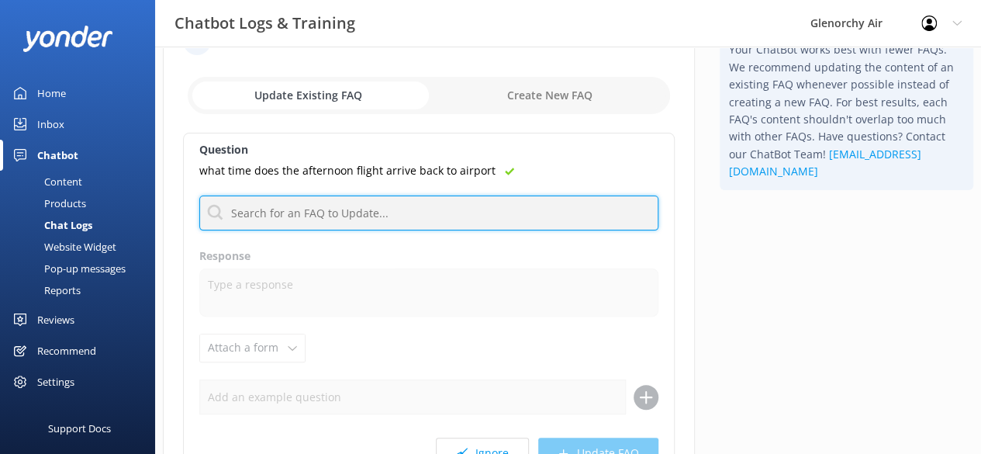
click at [388, 222] on input "text" at bounding box center [428, 212] width 459 height 35
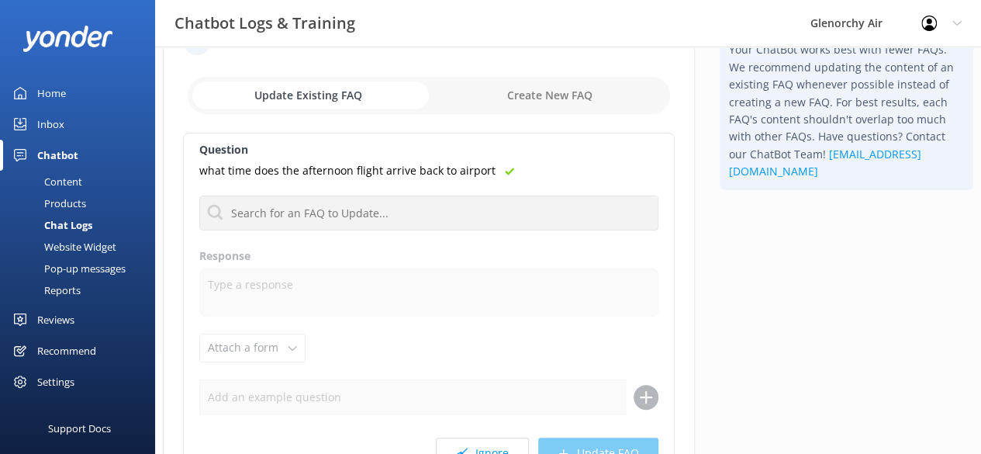
click at [506, 164] on div "what time does the afternoon flight arrive back to airport" at bounding box center [428, 170] width 459 height 17
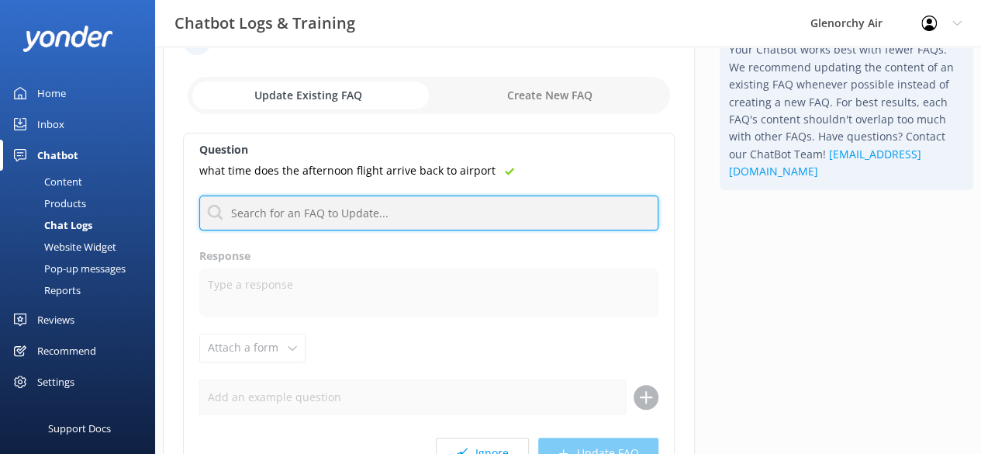
click at [431, 215] on input "text" at bounding box center [428, 212] width 459 height 35
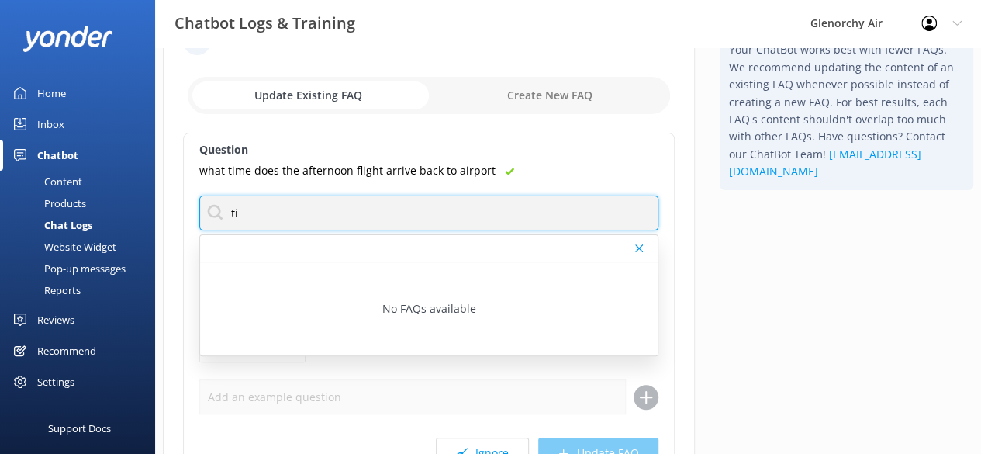
type input "t"
type input "a"
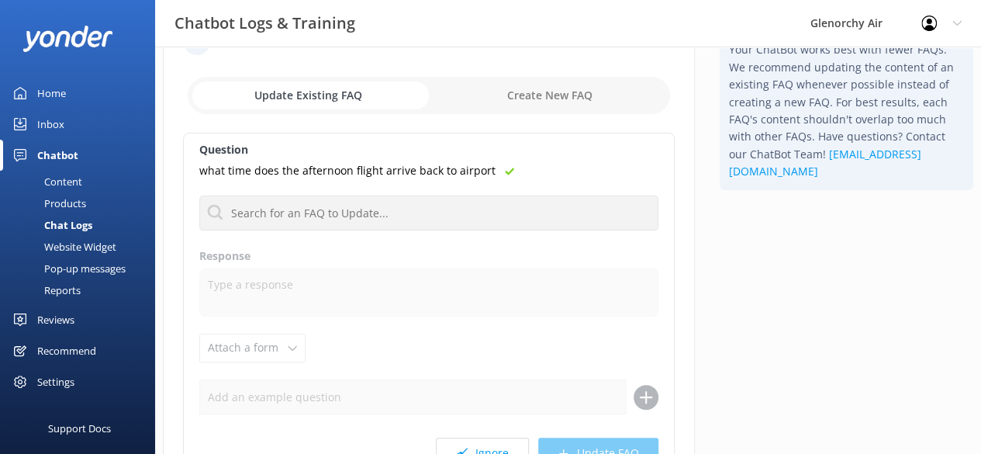
click at [532, 96] on input "checkbox" at bounding box center [429, 95] width 482 height 37
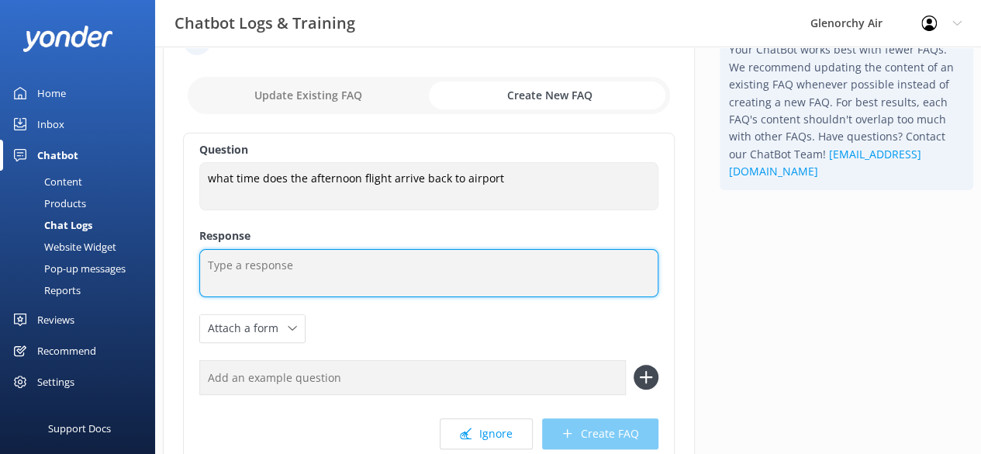
click at [346, 269] on textarea at bounding box center [428, 273] width 459 height 48
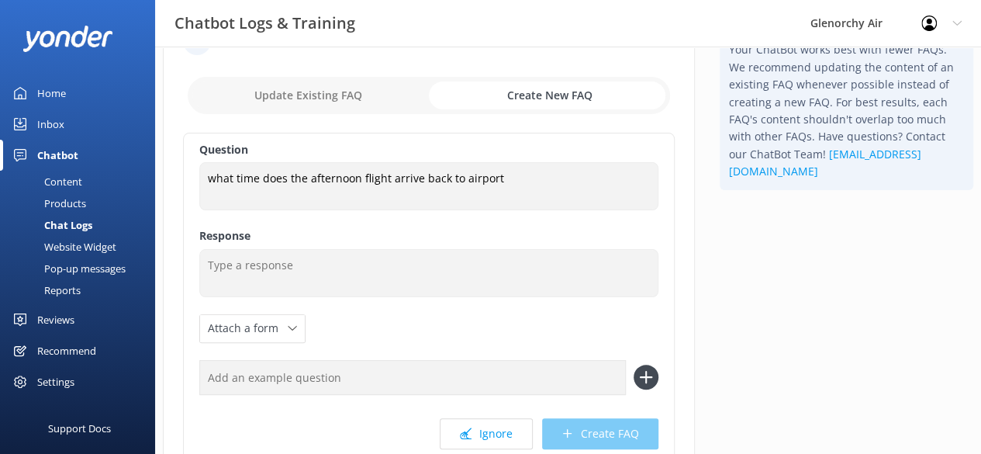
click at [338, 88] on input "checkbox" at bounding box center [429, 95] width 482 height 37
checkbox input "false"
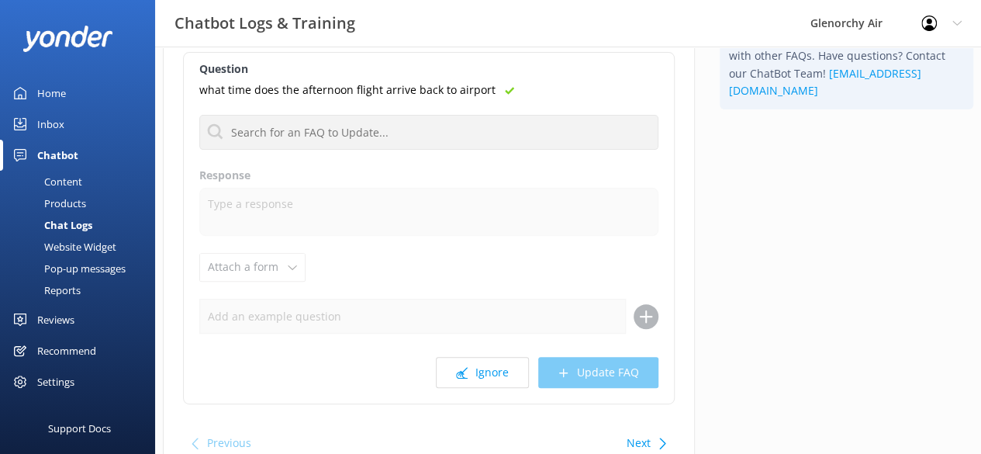
scroll to position [128, 0]
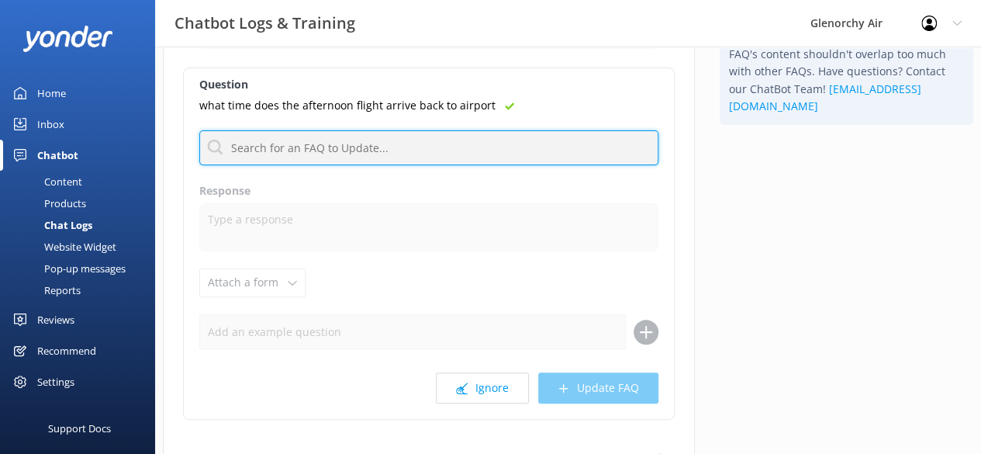
click at [333, 139] on input "text" at bounding box center [428, 147] width 459 height 35
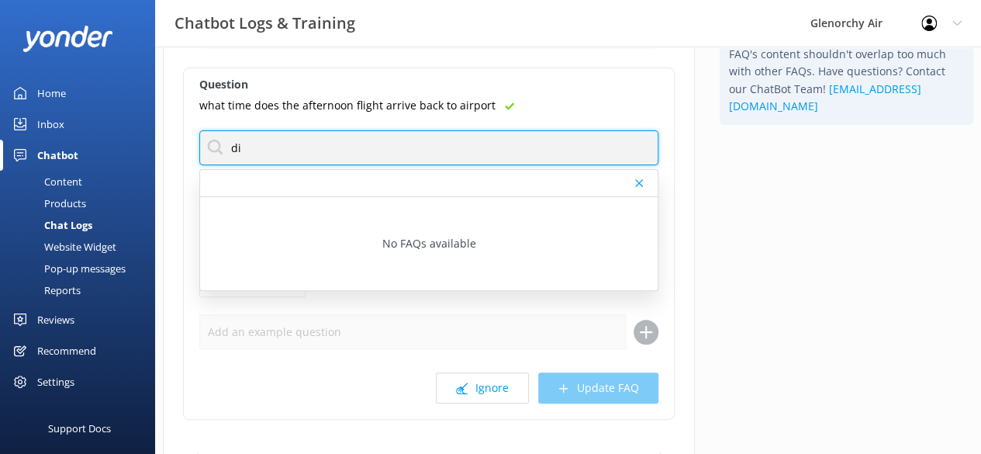
type input "d"
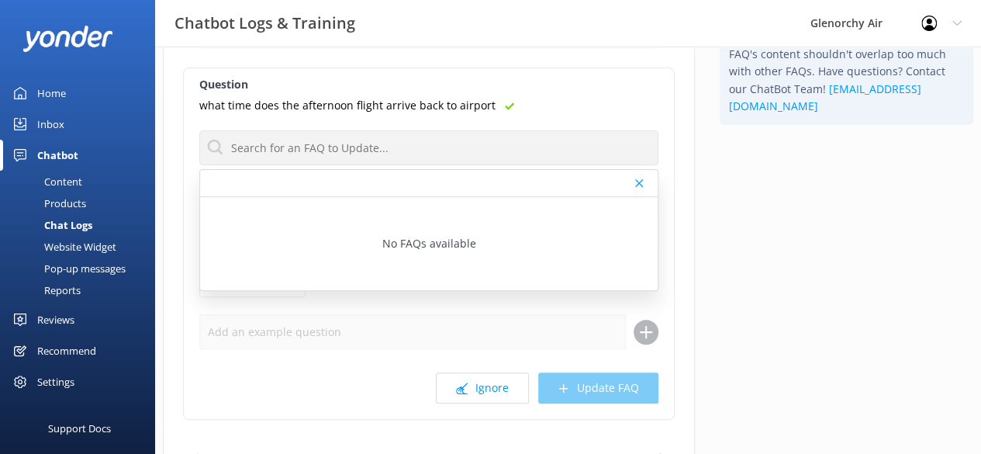
click at [725, 223] on div "Tip: Your ChatBot works best with fewer FAQs. We recommend updating the content…" at bounding box center [846, 227] width 278 height 571
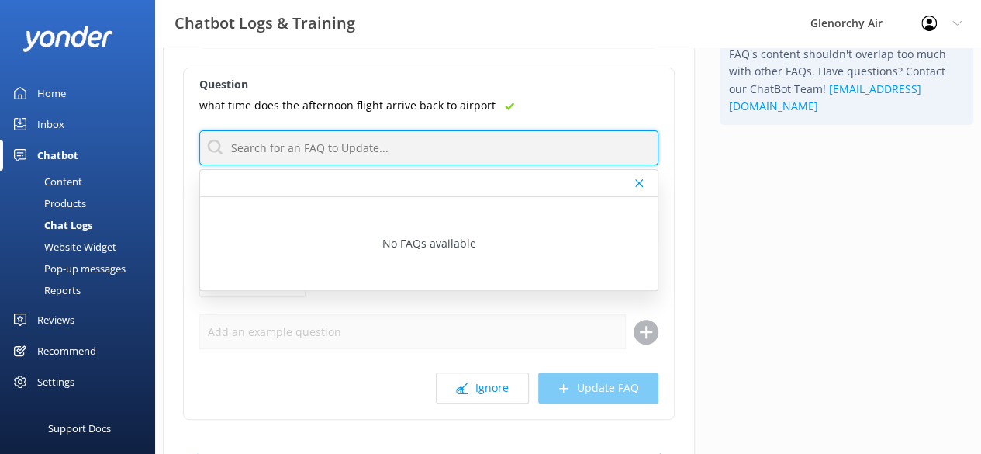
click at [600, 130] on input "text" at bounding box center [428, 147] width 459 height 35
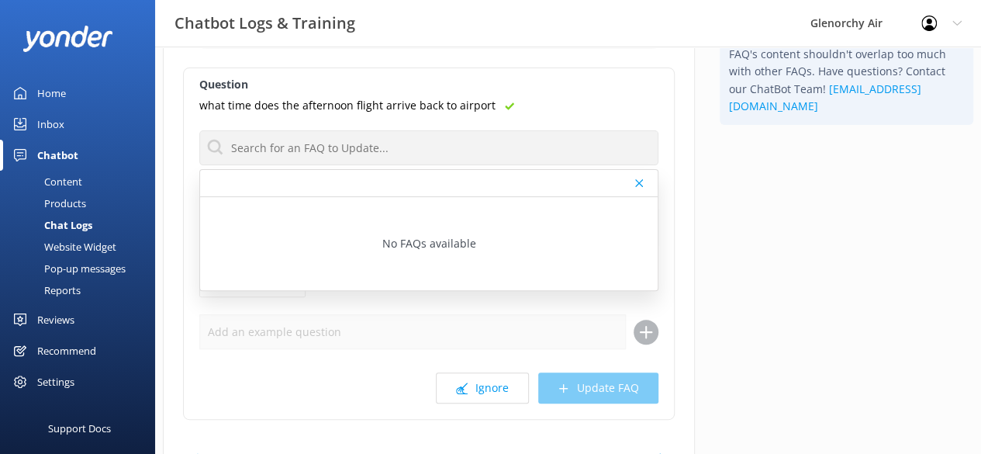
click at [642, 186] on icon at bounding box center [639, 182] width 8 height 9
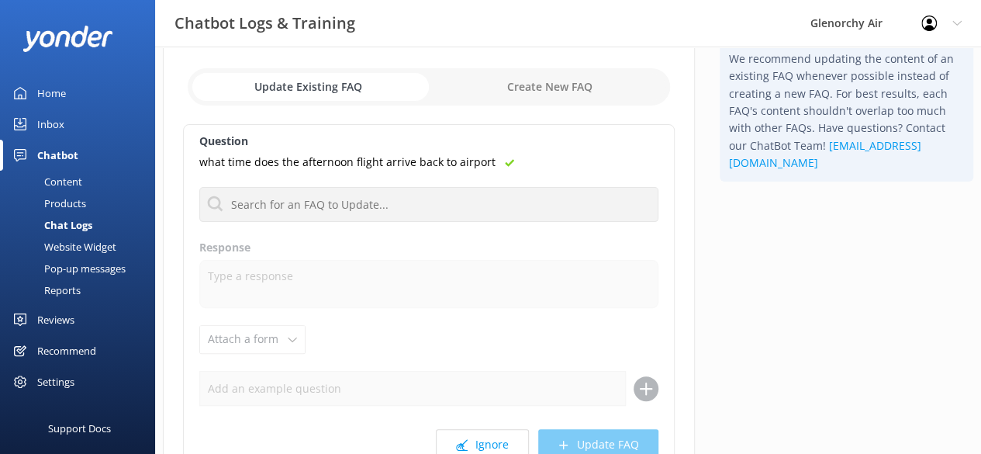
scroll to position [71, 0]
click at [548, 83] on input "checkbox" at bounding box center [429, 87] width 482 height 37
checkbox input "true"
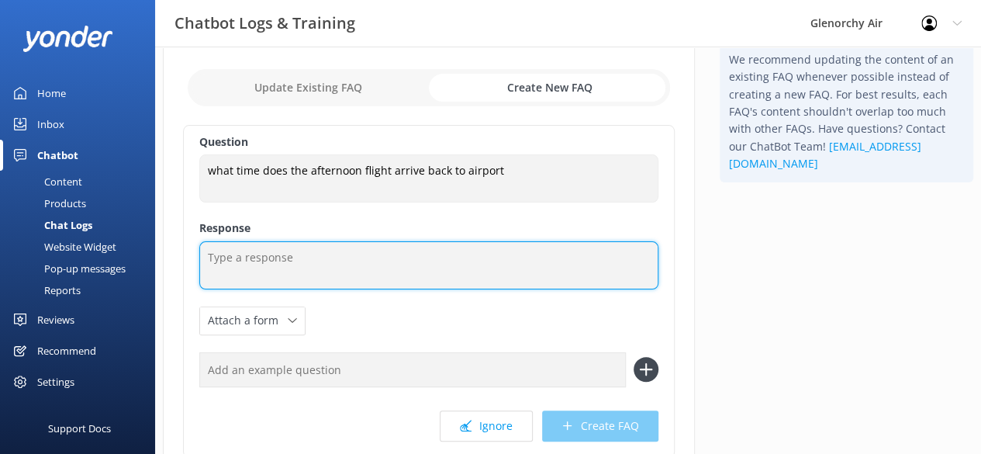
click at [301, 257] on textarea at bounding box center [428, 265] width 459 height 48
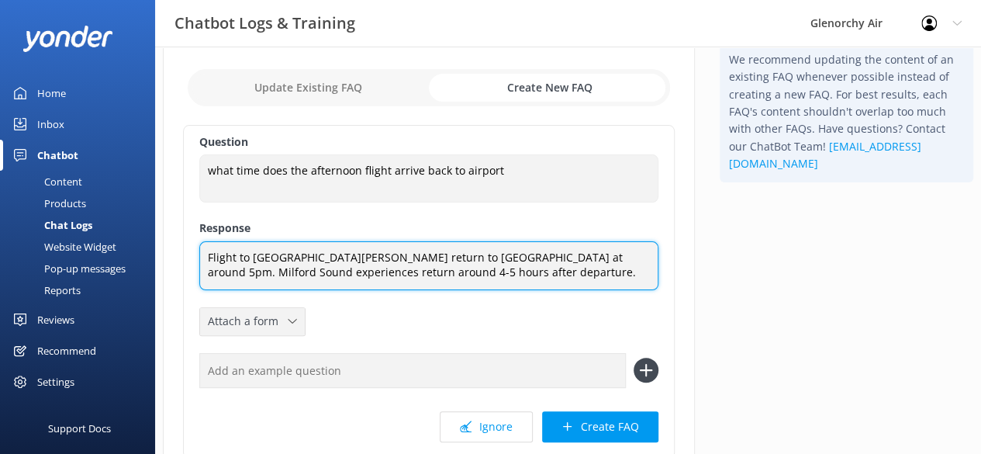
type textarea "Flight to [GEOGRAPHIC_DATA][PERSON_NAME] return to [GEOGRAPHIC_DATA] at around …"
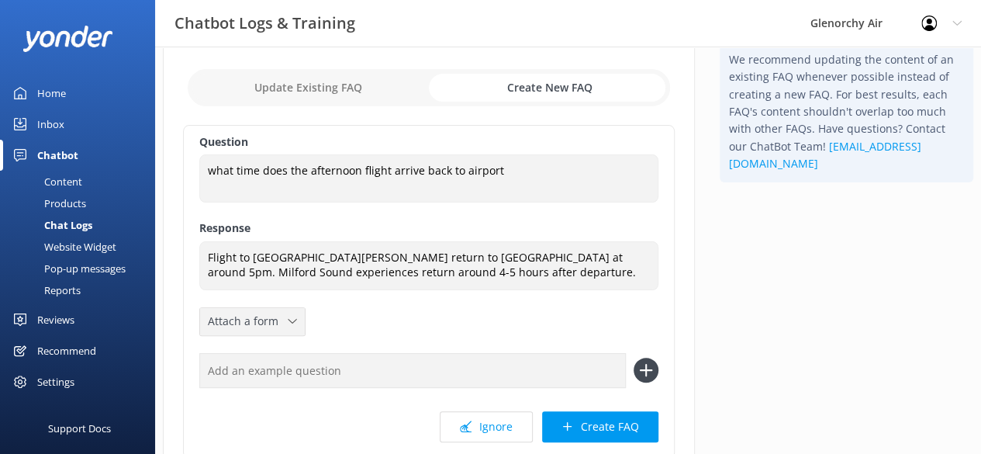
click at [280, 328] on span "Attach a form" at bounding box center [248, 320] width 80 height 17
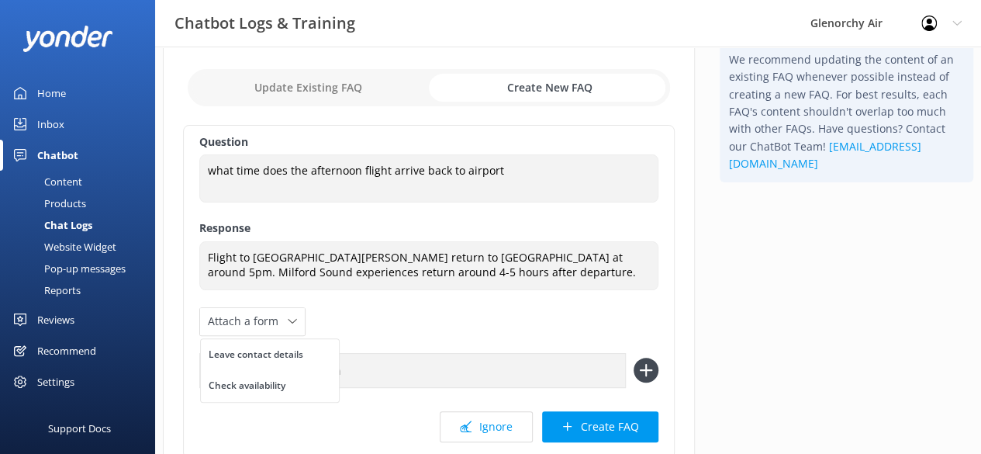
click at [361, 322] on div "Question what time does the afternoon flight arrive back to airport what time d…" at bounding box center [429, 291] width 492 height 333
click at [281, 299] on div "Question what time does the afternoon flight arrive back to airport what time d…" at bounding box center [429, 291] width 492 height 333
click at [275, 303] on div "Question what time does the afternoon flight arrive back to airport what time d…" at bounding box center [429, 291] width 492 height 333
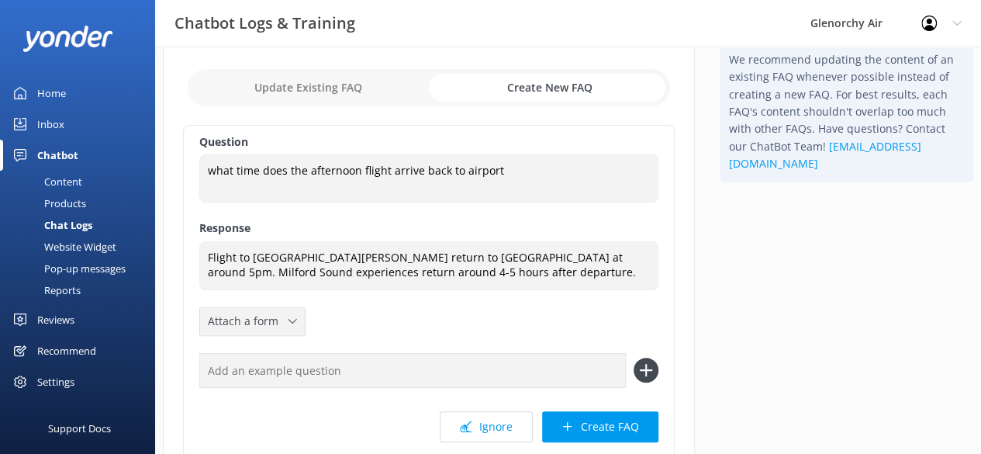
click at [265, 316] on span "Attach a form" at bounding box center [248, 320] width 80 height 17
click at [278, 350] on div "Leave contact details" at bounding box center [256, 355] width 95 height 16
click at [318, 317] on span "Leave contact details" at bounding box center [267, 320] width 118 height 17
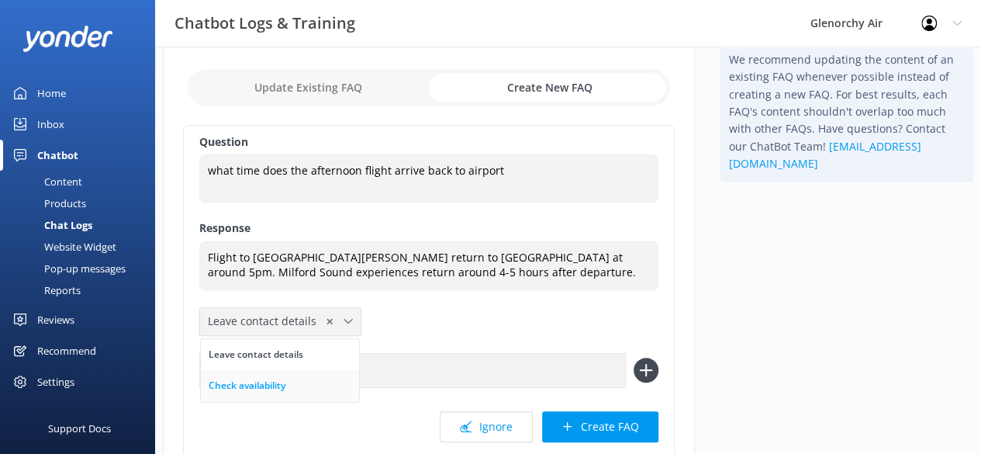
click at [300, 381] on link "Check availability" at bounding box center [280, 385] width 158 height 31
click at [335, 326] on div "Check availability ✕ Leave contact details Check availability" at bounding box center [271, 321] width 142 height 27
click at [416, 344] on div "Question what time does the afternoon flight arrive back to airport what time d…" at bounding box center [429, 291] width 492 height 333
click at [307, 317] on span "✕" at bounding box center [311, 321] width 8 height 15
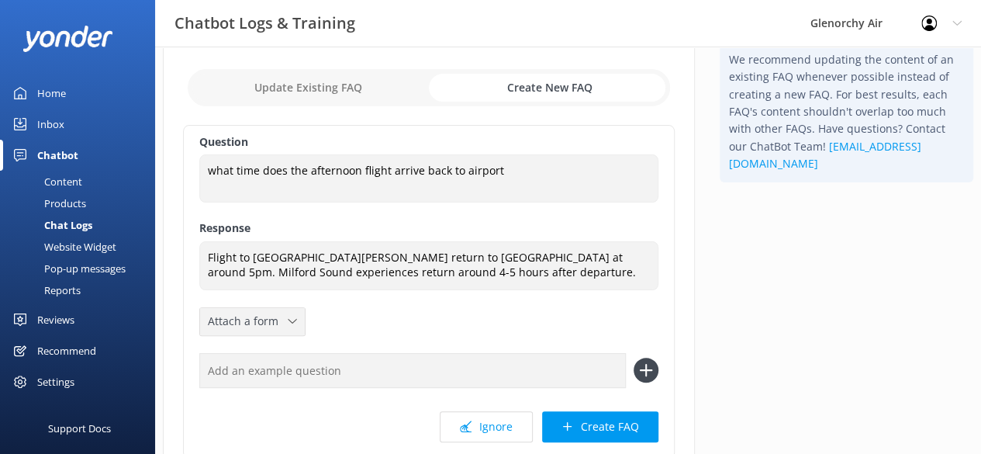
click at [364, 331] on div "Question what time does the afternoon flight arrive back to airport what time d…" at bounding box center [429, 291] width 492 height 333
click at [610, 419] on button "Create FAQ" at bounding box center [600, 426] width 116 height 31
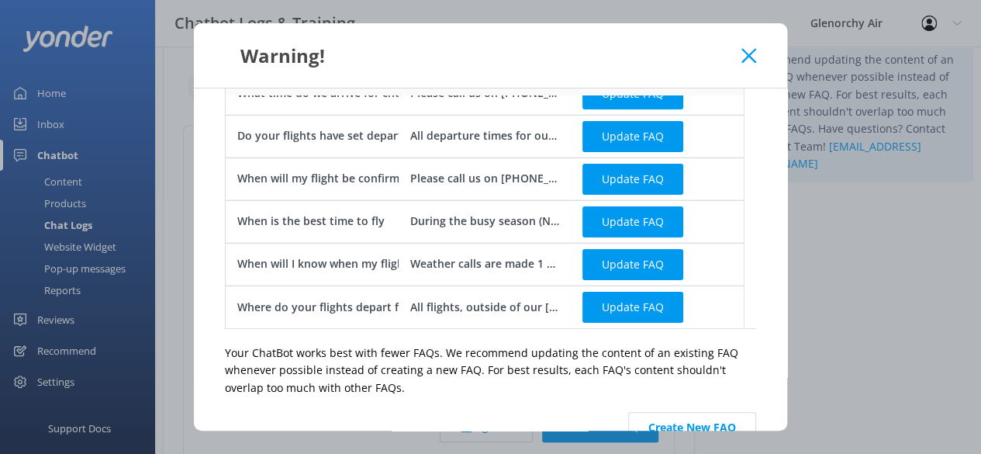
scroll to position [140, 0]
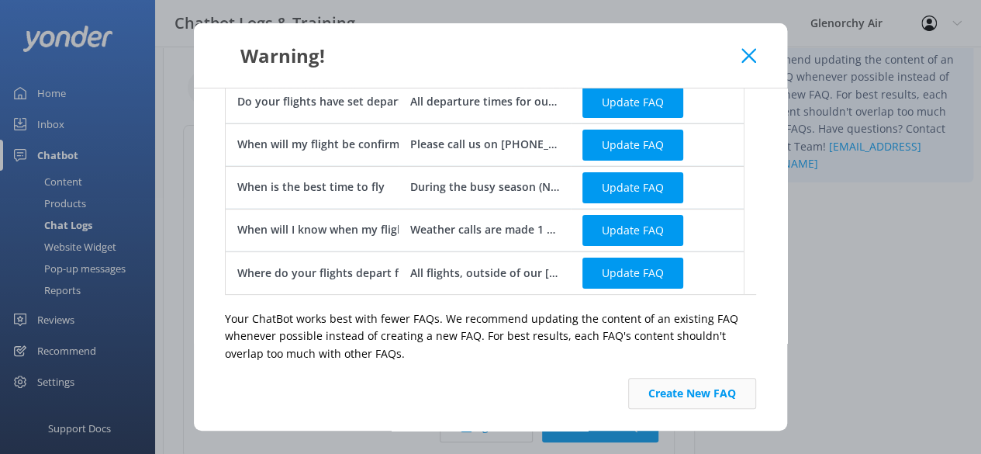
click at [672, 394] on button "Create New FAQ" at bounding box center [692, 393] width 128 height 31
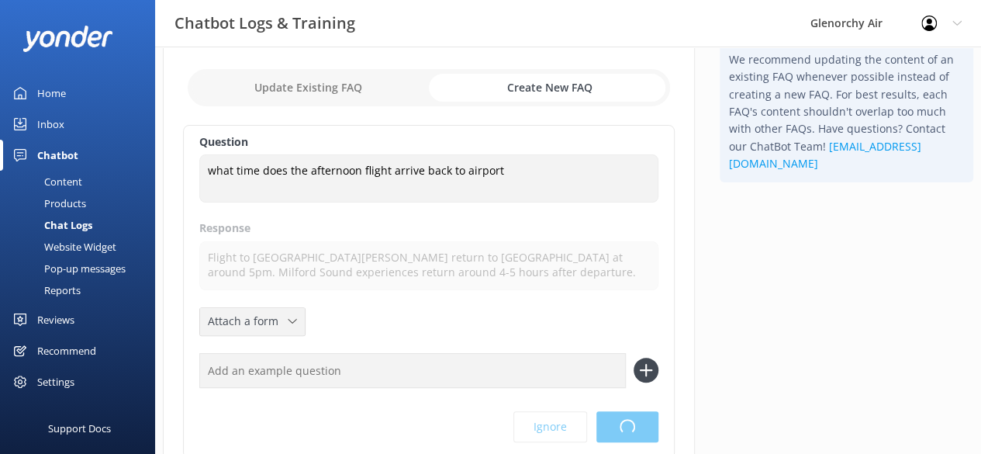
scroll to position [0, 0]
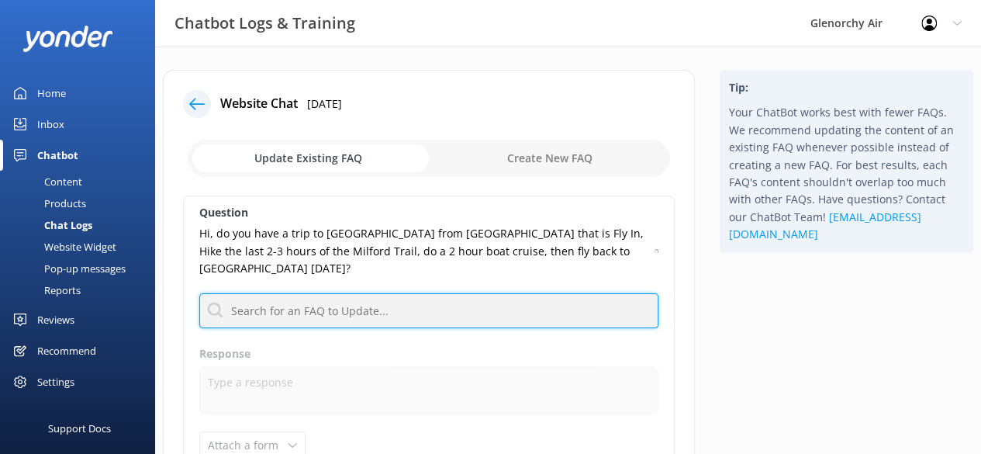
click at [309, 294] on input "text" at bounding box center [428, 310] width 459 height 35
type input "f"
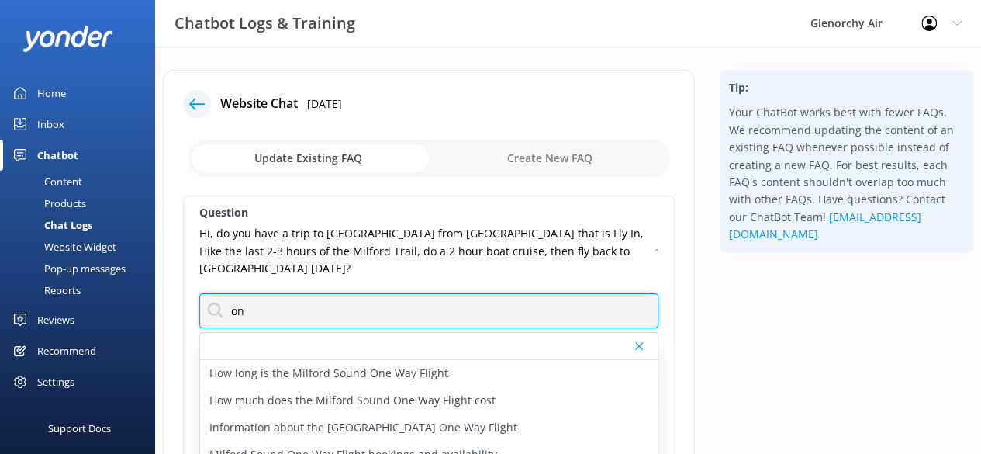
type input "o"
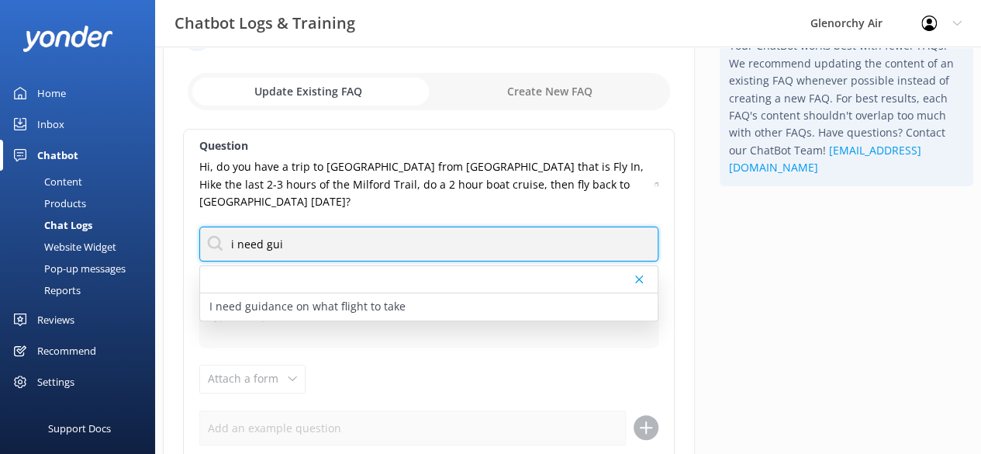
scroll to position [69, 0]
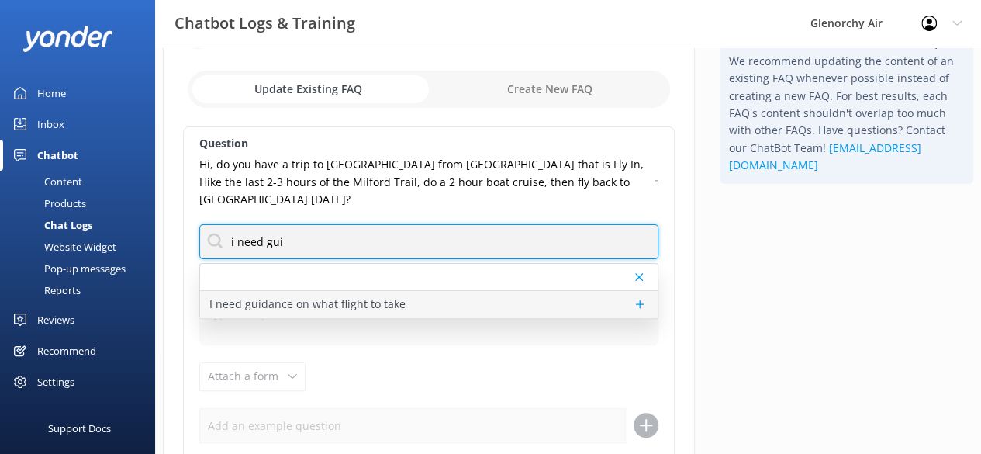
type input "i need gui"
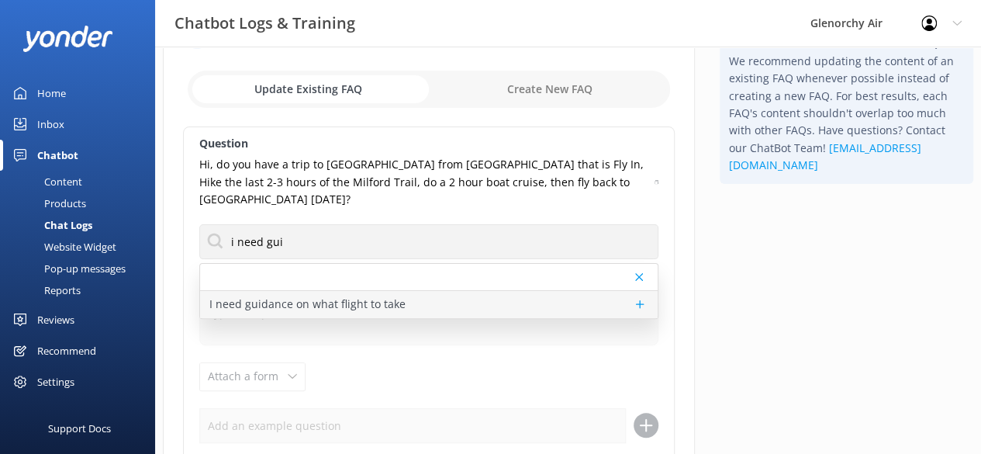
click at [303, 302] on p "I need guidance on what flight to take" at bounding box center [307, 303] width 196 height 17
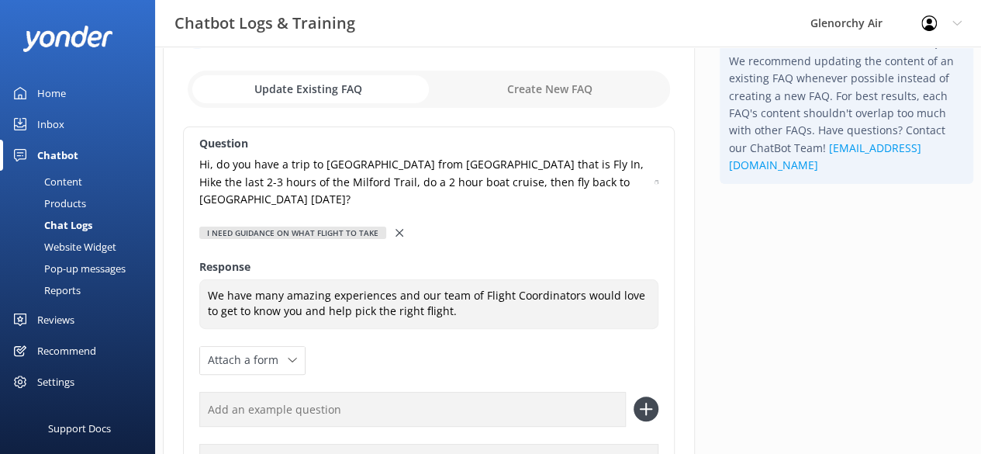
type textarea "We have many amazing experiences and our team of Flight Coordinators would love…"
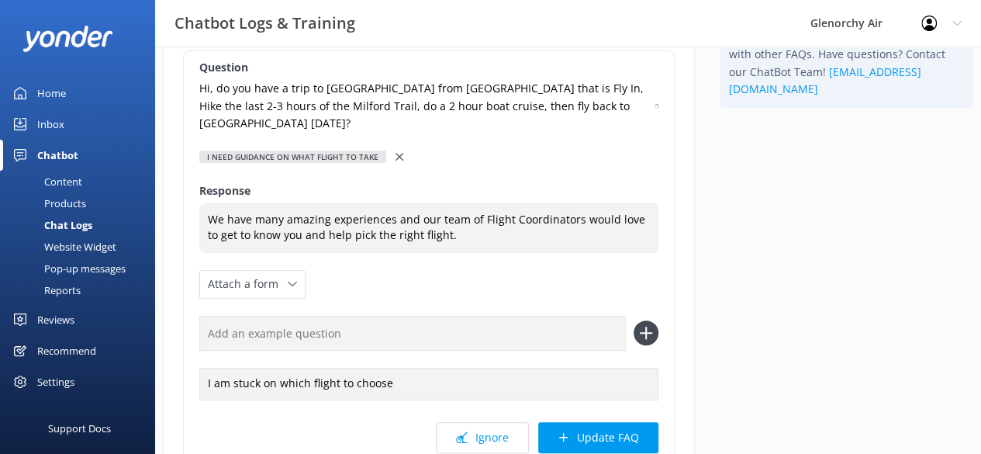
scroll to position [148, 0]
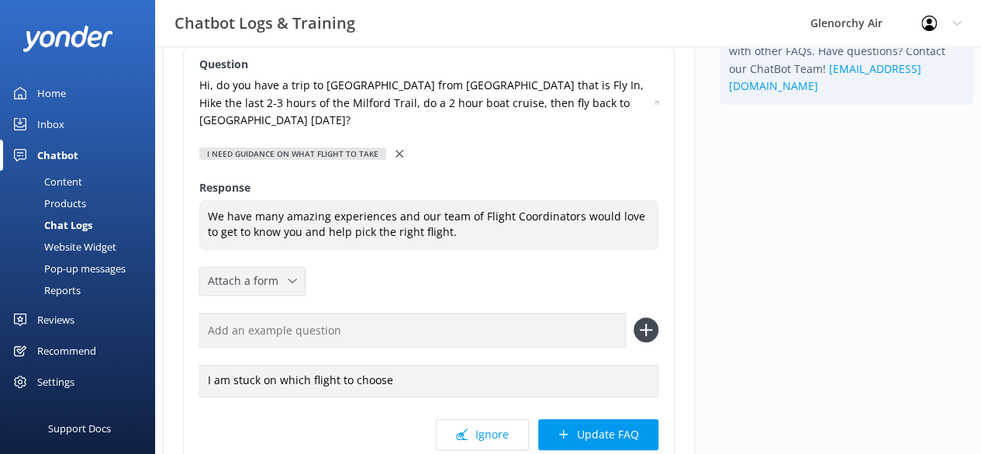
click at [268, 278] on span "Attach a form" at bounding box center [248, 280] width 80 height 17
click at [275, 308] on div "Leave contact details" at bounding box center [256, 314] width 95 height 16
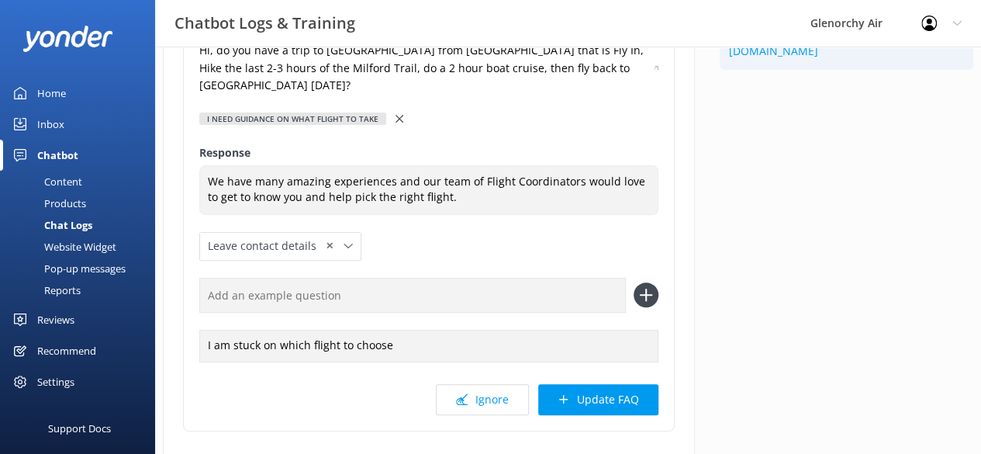
scroll to position [184, 0]
click at [579, 399] on button "Update FAQ" at bounding box center [598, 398] width 120 height 31
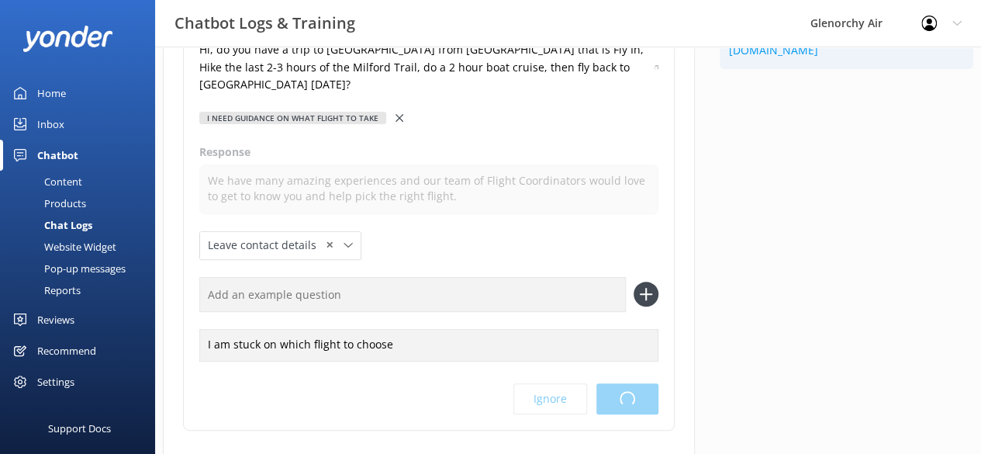
scroll to position [0, 0]
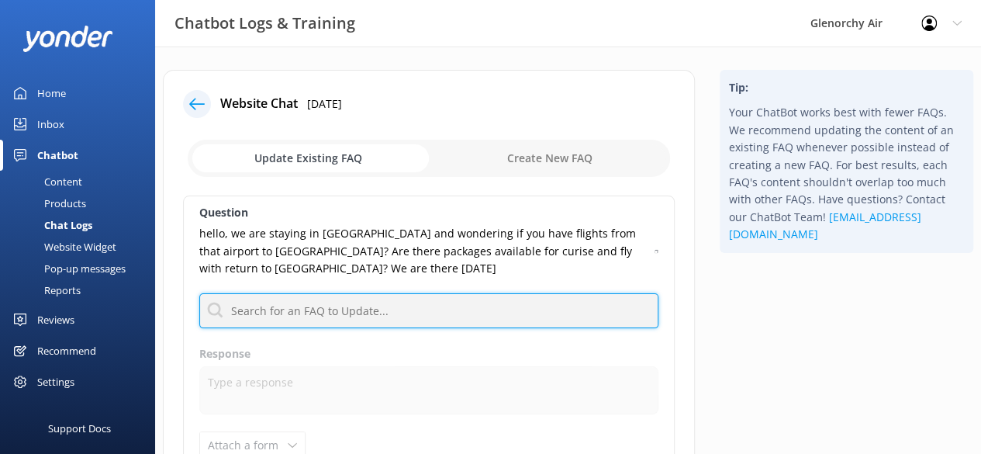
click at [314, 317] on input "text" at bounding box center [428, 310] width 459 height 35
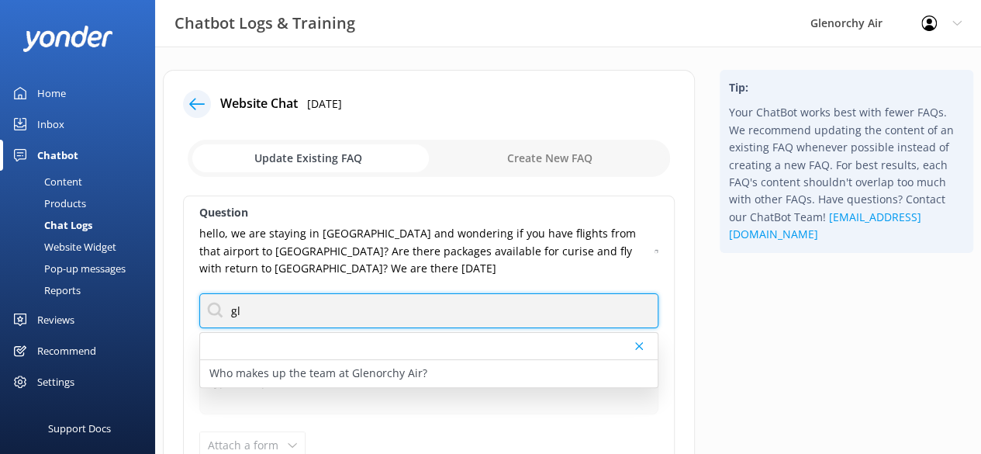
type input "g"
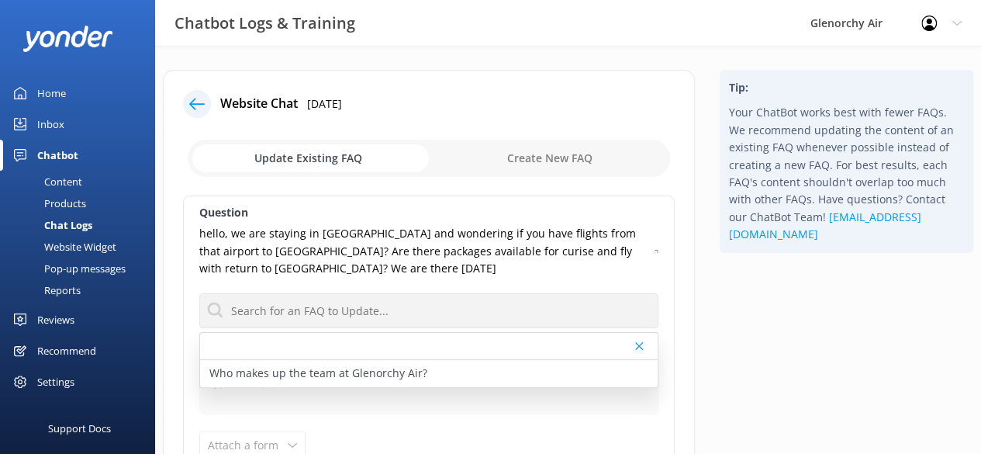
click at [696, 240] on div "Website Chat [DATE] Update Existing FAQ Create New FAQ Question hello, we are s…" at bounding box center [428, 373] width 557 height 606
click at [437, 337] on div at bounding box center [428, 346] width 457 height 27
click at [555, 159] on input "checkbox" at bounding box center [429, 158] width 482 height 37
checkbox input "true"
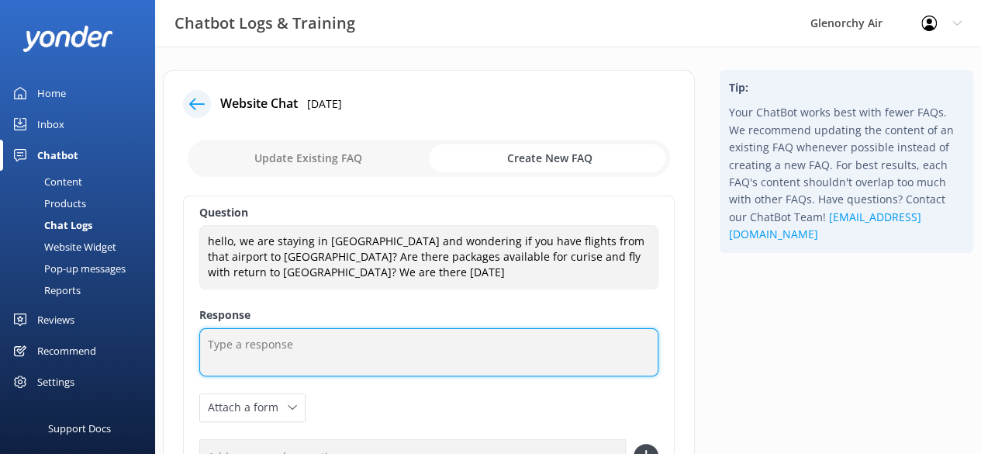
click at [258, 361] on textarea at bounding box center [428, 352] width 459 height 48
drag, startPoint x: 351, startPoint y: 345, endPoint x: 367, endPoint y: 364, distance: 24.8
click at [367, 364] on textarea "We can pick up from Glenorchy Air" at bounding box center [428, 352] width 459 height 48
click at [400, 347] on textarea "We can pick up from Glenorchy Air" at bounding box center [428, 352] width 459 height 48
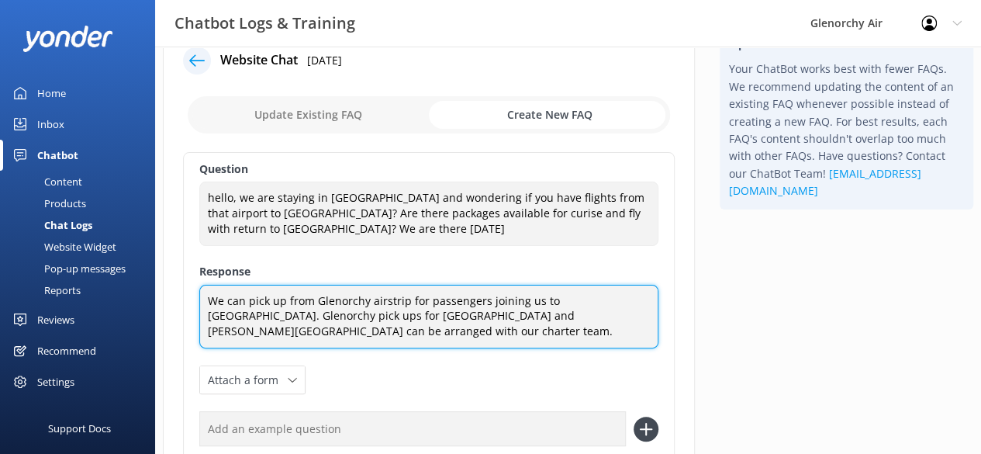
scroll to position [44, 0]
click at [407, 305] on textarea "We can pick up from Glenorchy airstrip for passengers joining us to [GEOGRAPHIC…" at bounding box center [428, 316] width 459 height 64
click at [309, 309] on textarea "We can pick up from Glenorchy airstrip at no additional charge for passengers j…" at bounding box center [428, 316] width 459 height 64
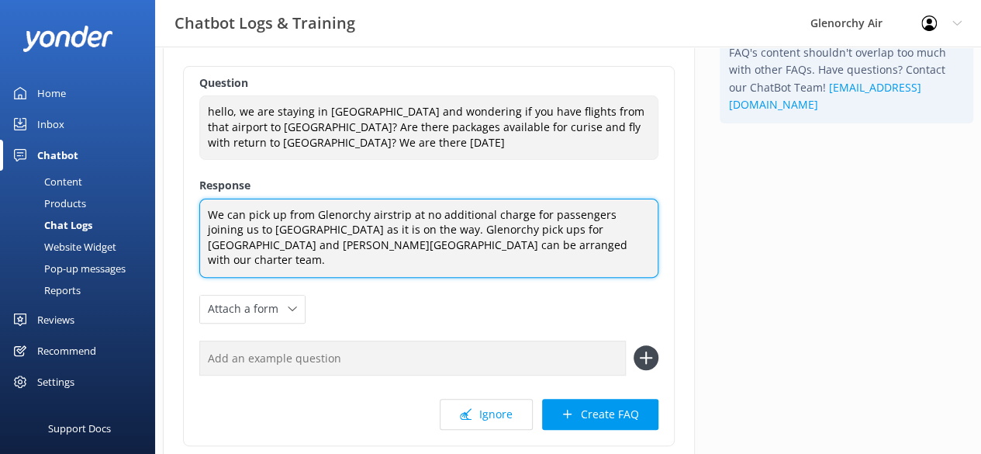
scroll to position [145, 0]
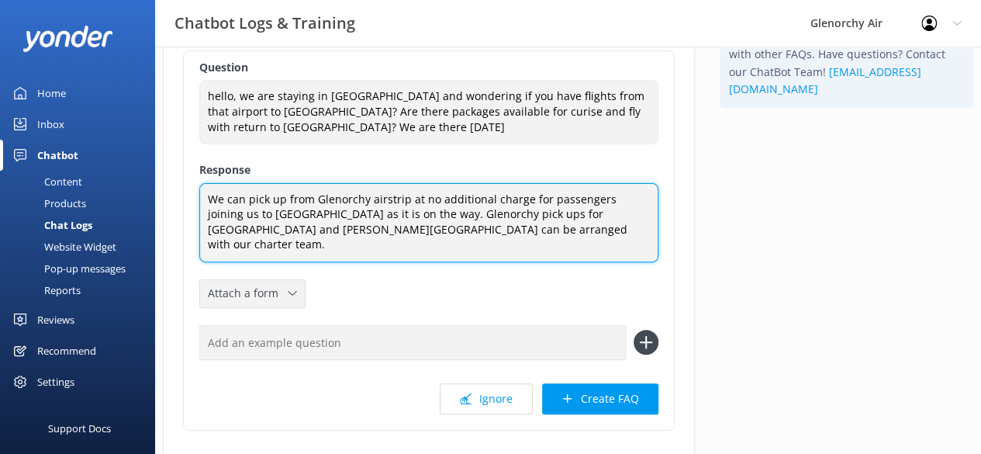
type textarea "We can pick up from Glenorchy airstrip at no additional charge for passengers j…"
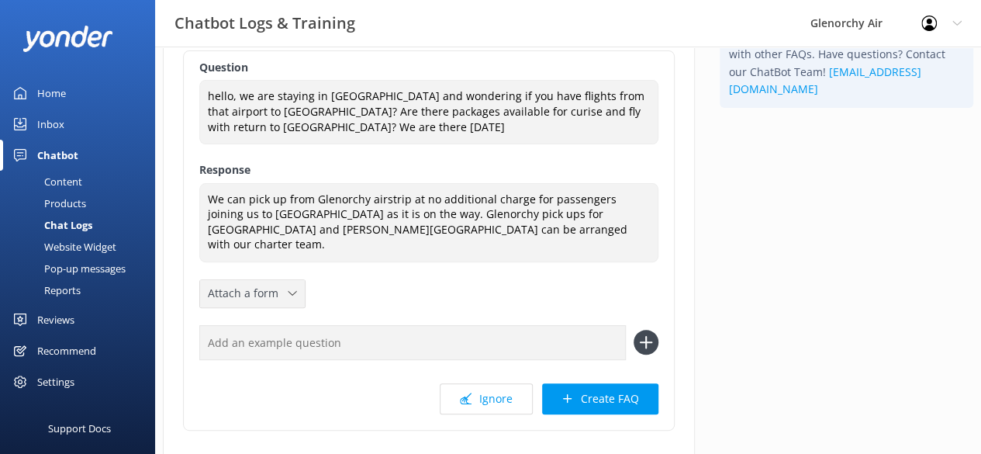
click at [276, 285] on span "Attach a form" at bounding box center [248, 293] width 80 height 17
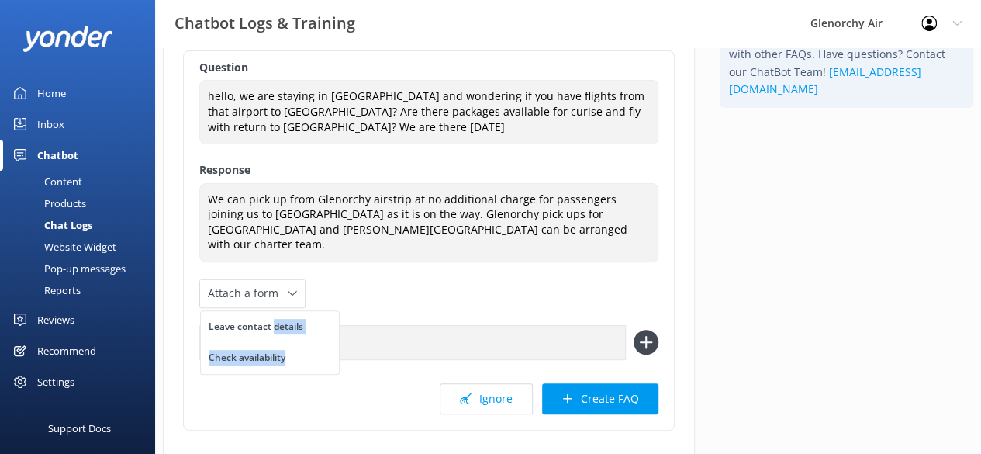
drag, startPoint x: 298, startPoint y: 340, endPoint x: 272, endPoint y: 304, distance: 44.5
click at [272, 310] on div "Leave contact details Check availability" at bounding box center [270, 342] width 140 height 64
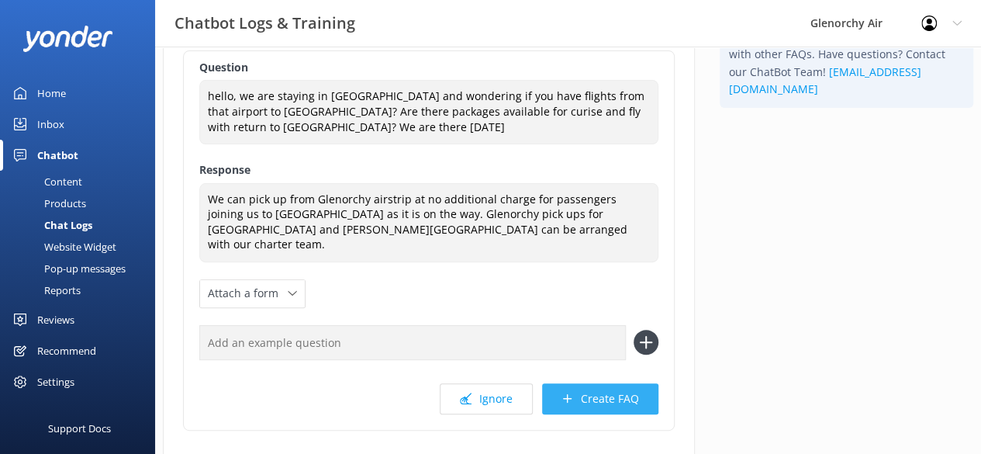
click at [586, 383] on button "Create FAQ" at bounding box center [600, 398] width 116 height 31
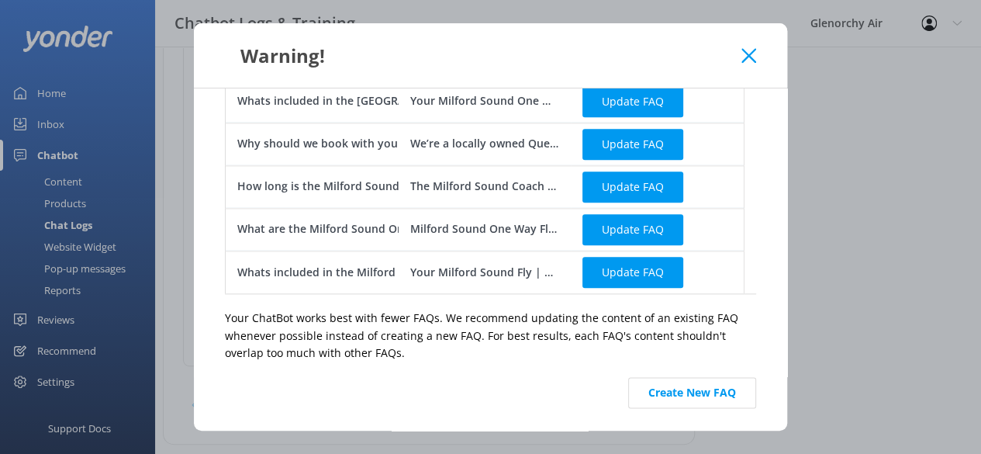
scroll to position [210, 0]
click at [639, 395] on button "Create New FAQ" at bounding box center [692, 392] width 128 height 31
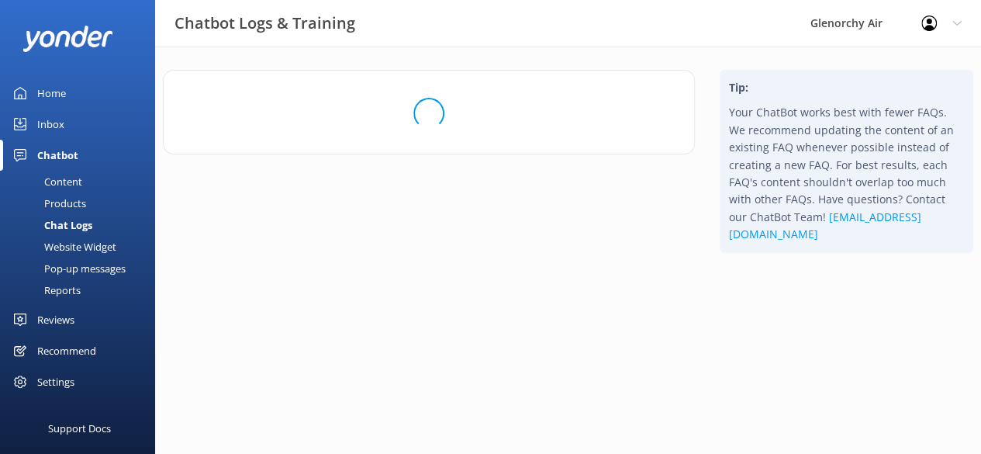
scroll to position [0, 0]
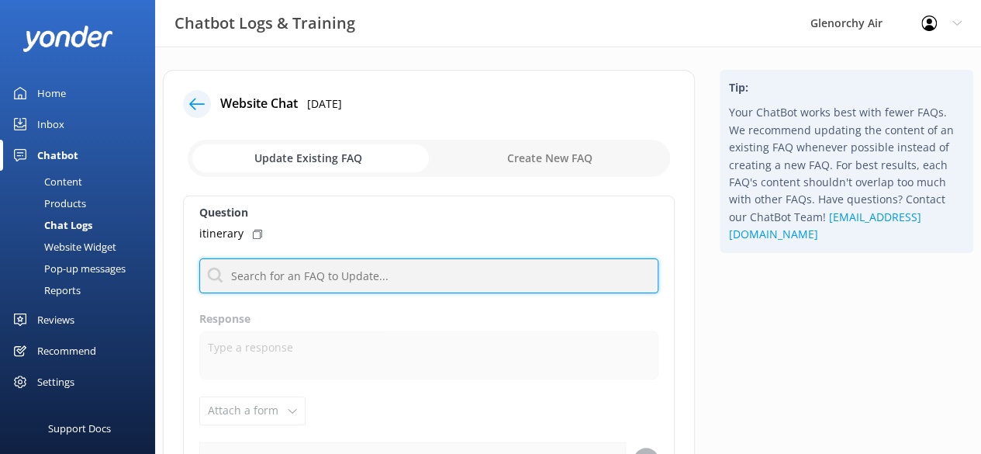
click at [268, 268] on input "text" at bounding box center [428, 275] width 459 height 35
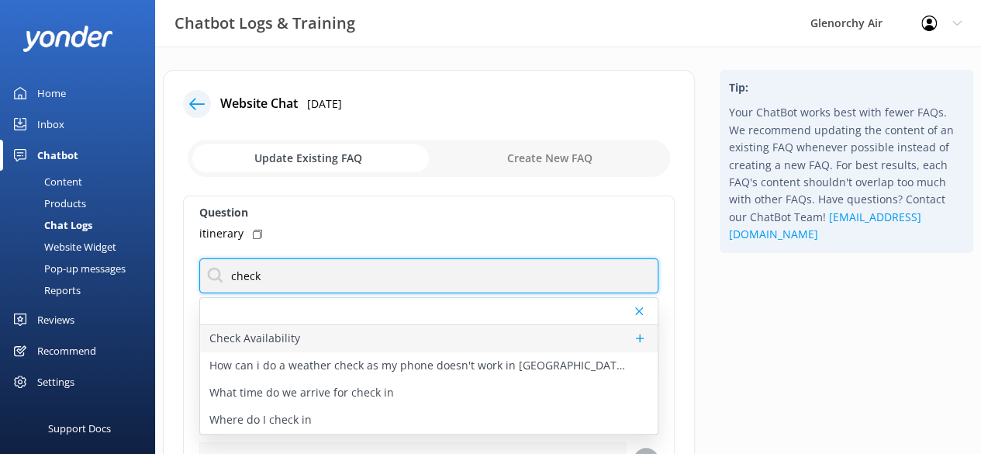
type input "check"
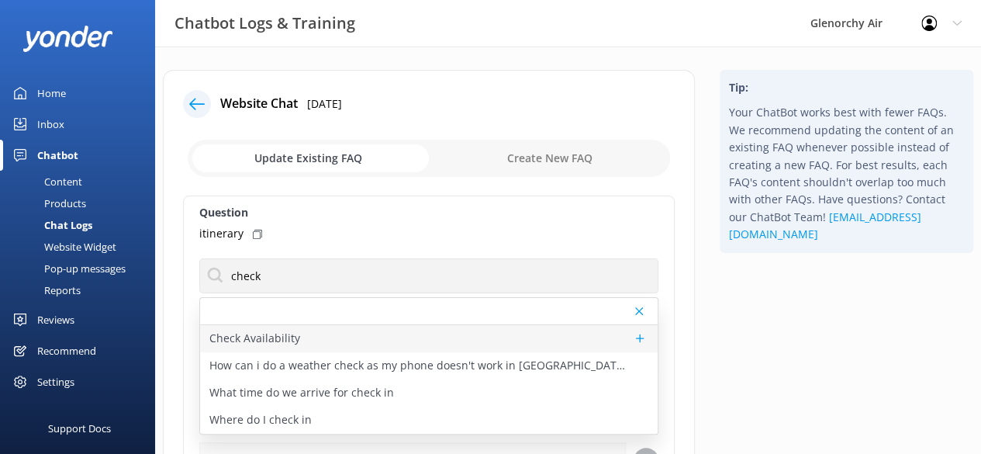
click at [262, 340] on p "Check Availability" at bounding box center [254, 338] width 91 height 17
type textarea "Ready to fly? To view live availability and book your experience, visit [URL][D…"
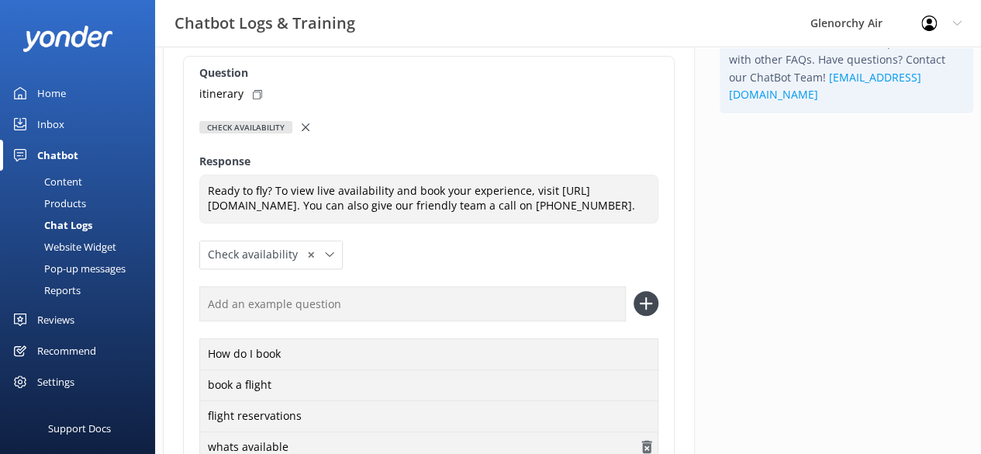
scroll to position [78, 0]
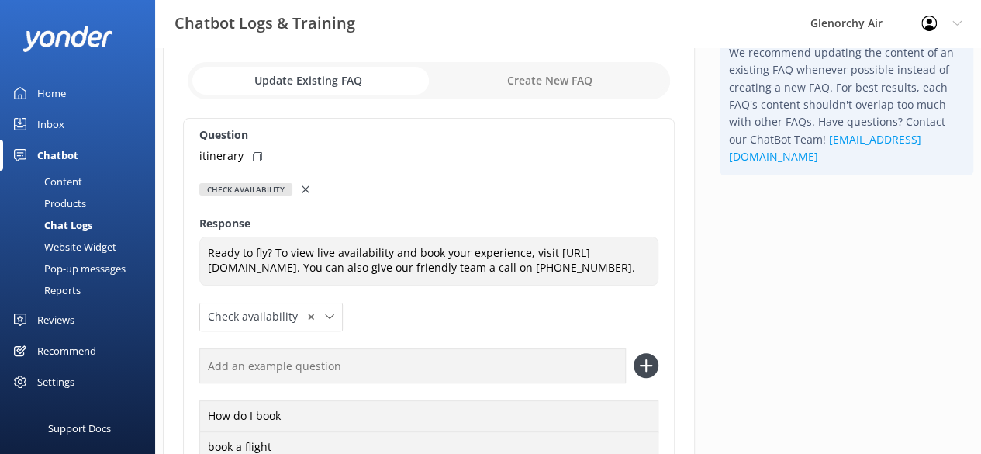
click at [302, 192] on div at bounding box center [307, 189] width 11 height 17
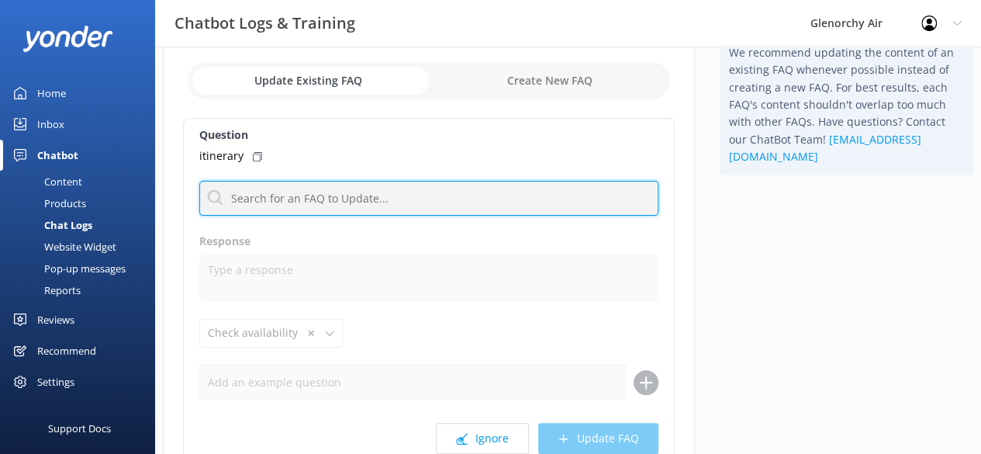
click at [287, 199] on input "text" at bounding box center [428, 198] width 459 height 35
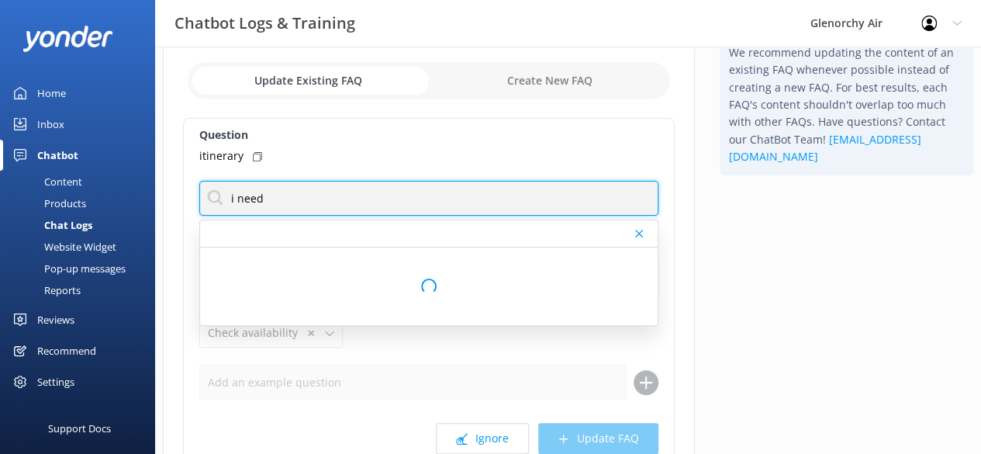
type input "i need gui"
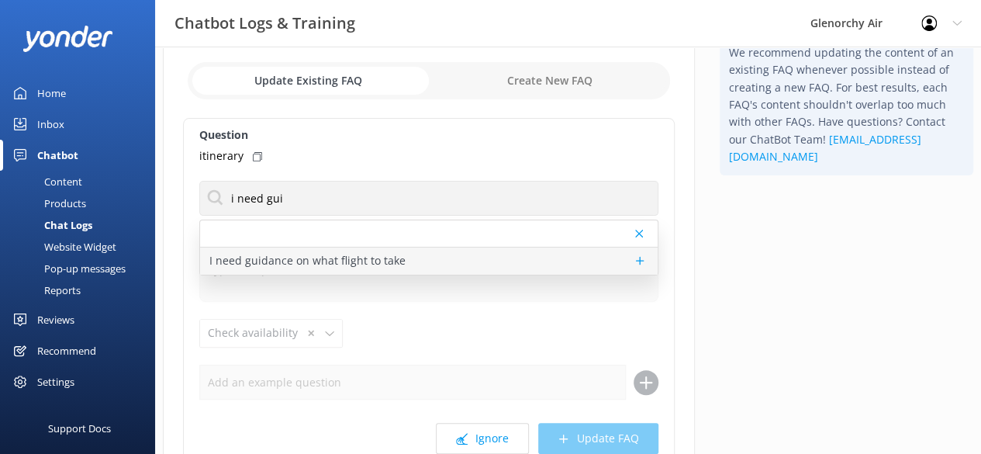
click at [257, 263] on p "I need guidance on what flight to take" at bounding box center [307, 260] width 196 height 17
type textarea "We have many amazing experiences and our team of Flight Coordinators would love…"
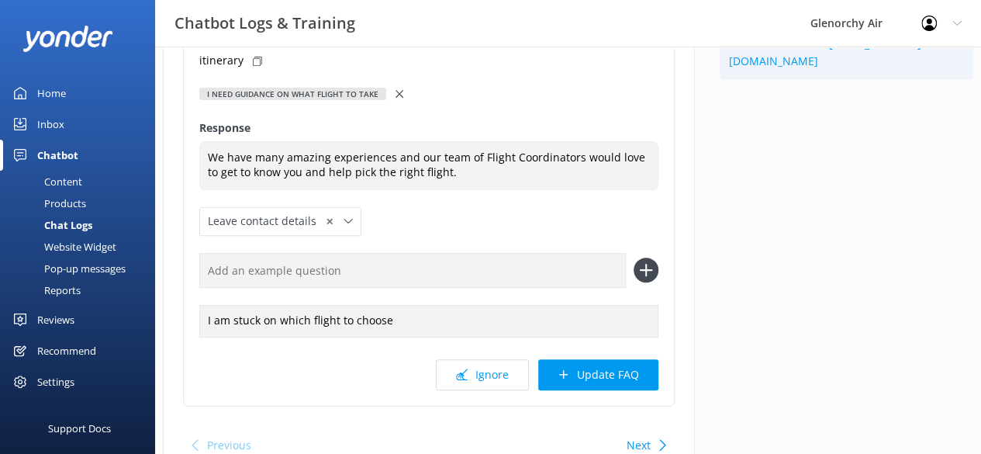
scroll to position [174, 0]
click at [582, 371] on button "Update FAQ" at bounding box center [598, 373] width 120 height 31
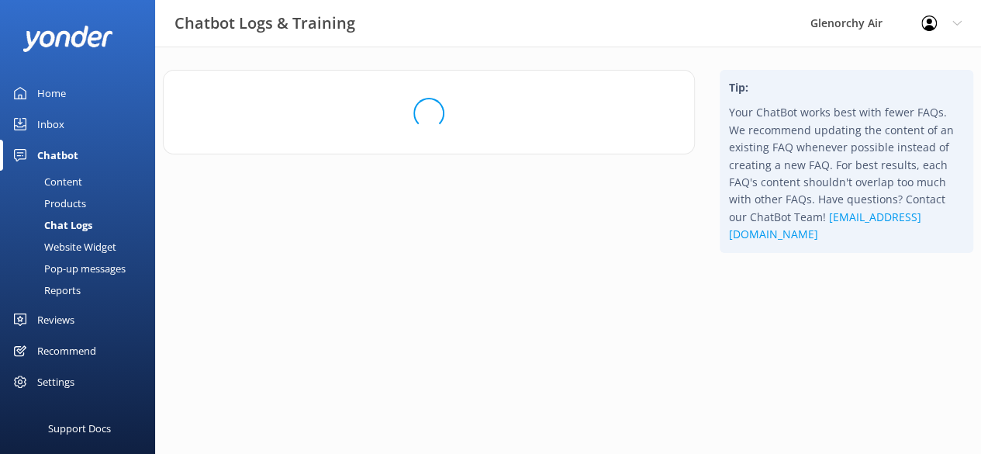
scroll to position [0, 0]
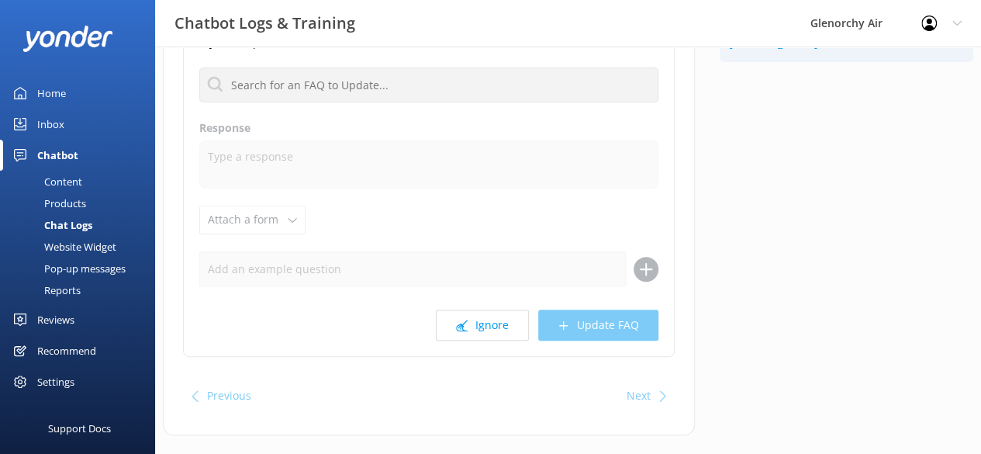
scroll to position [217, 0]
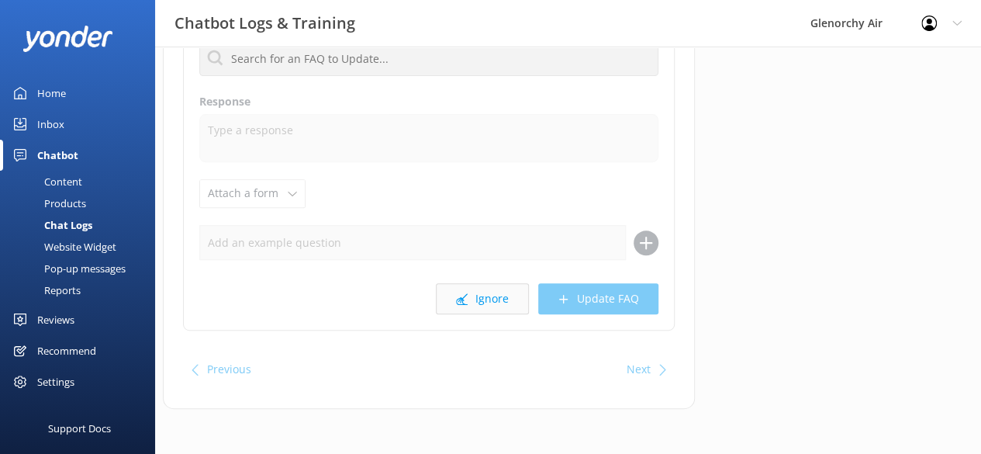
click at [476, 298] on button "Ignore" at bounding box center [482, 298] width 93 height 31
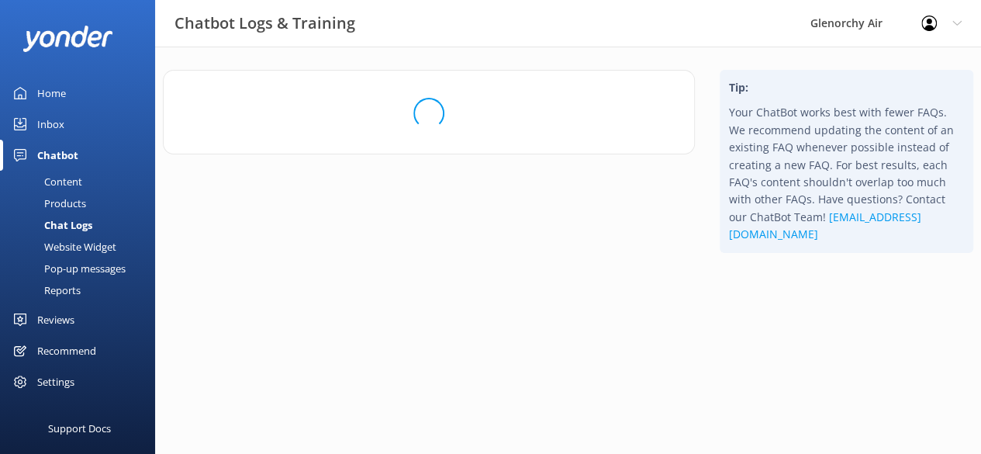
scroll to position [0, 0]
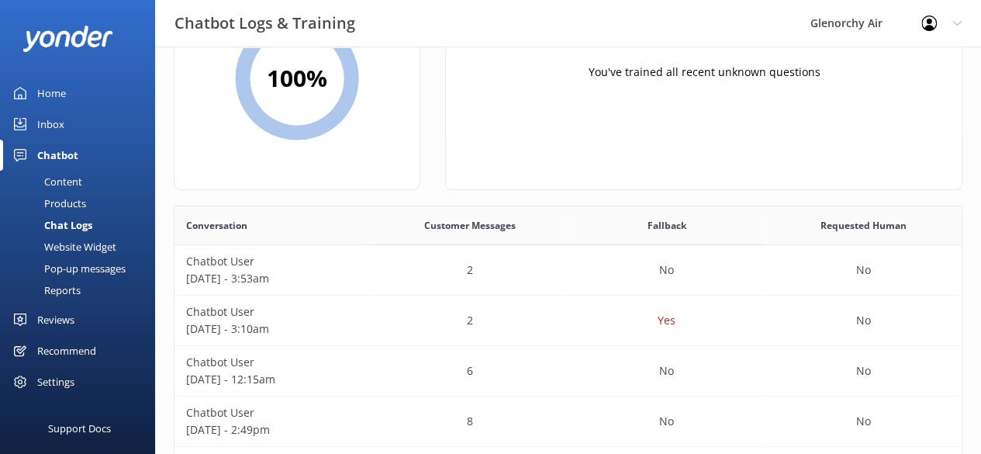
scroll to position [132, 0]
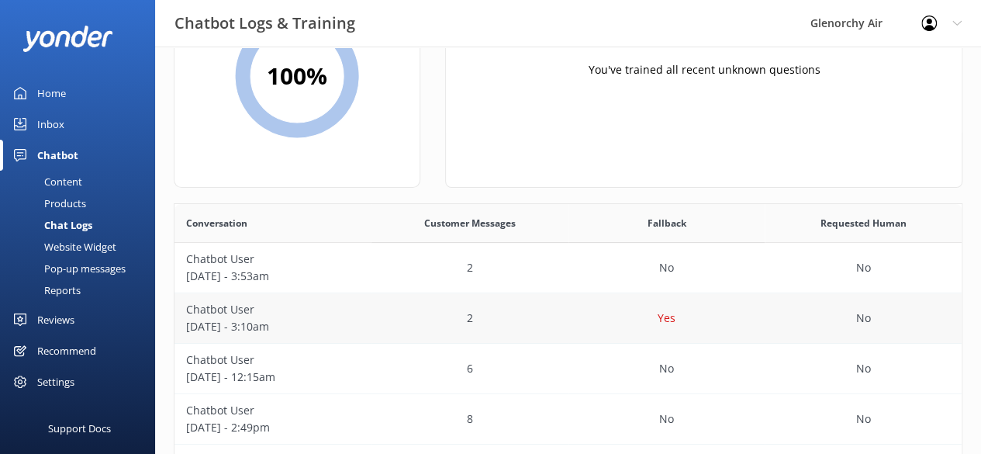
click at [626, 324] on div "Yes" at bounding box center [666, 318] width 197 height 50
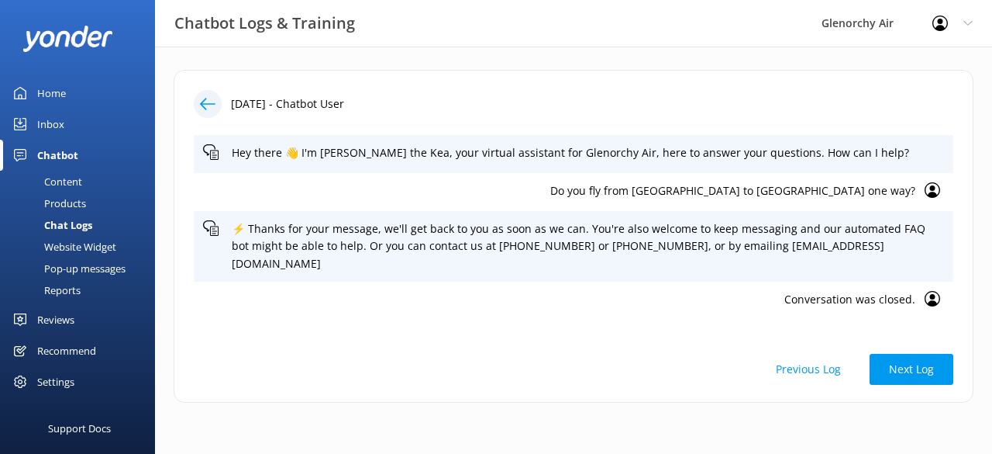
click at [66, 120] on link "Inbox" at bounding box center [77, 124] width 155 height 31
